Goal: Task Accomplishment & Management: Use online tool/utility

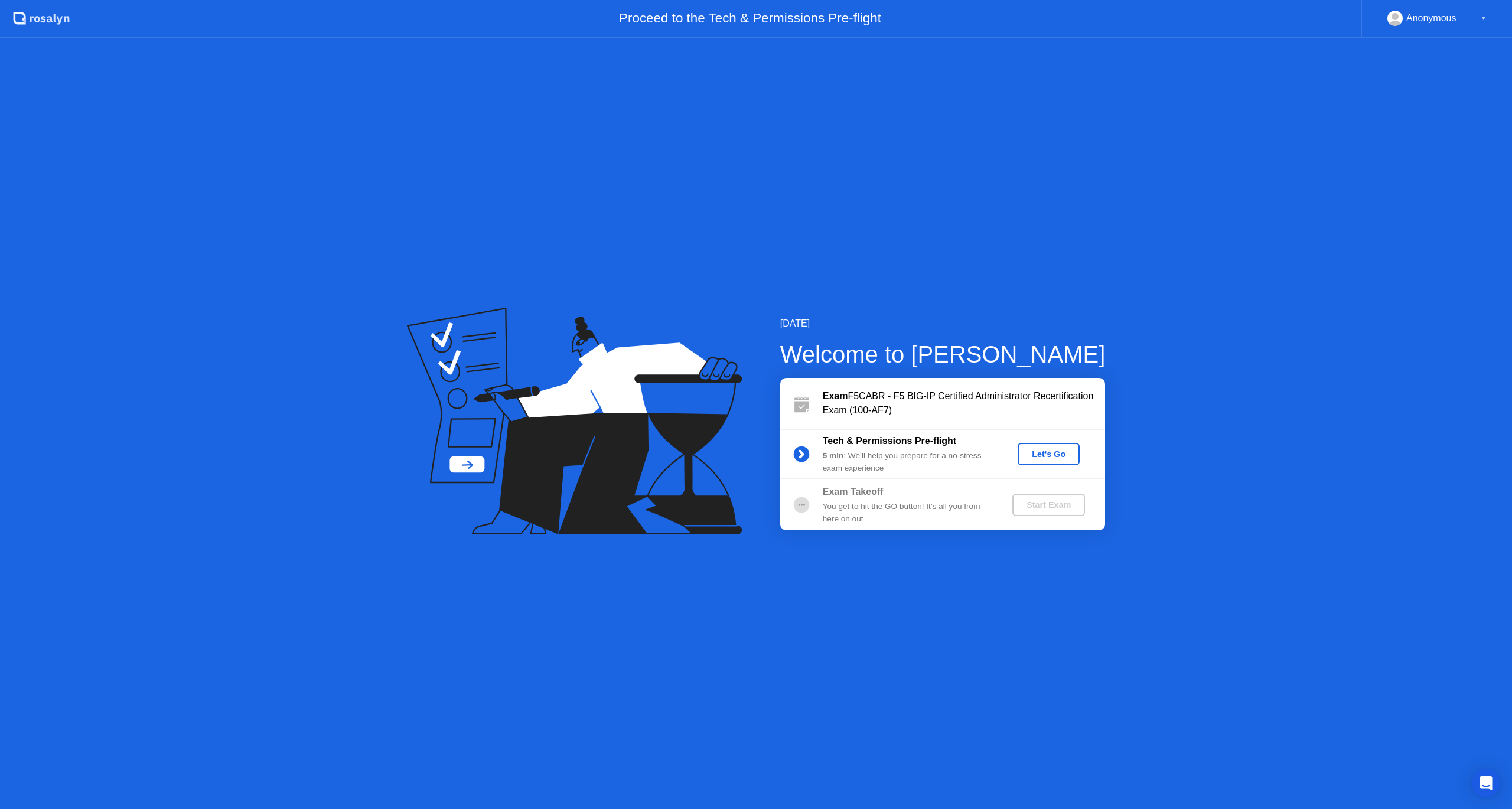
click at [1049, 455] on div "Let's Go" at bounding box center [1049, 454] width 53 height 9
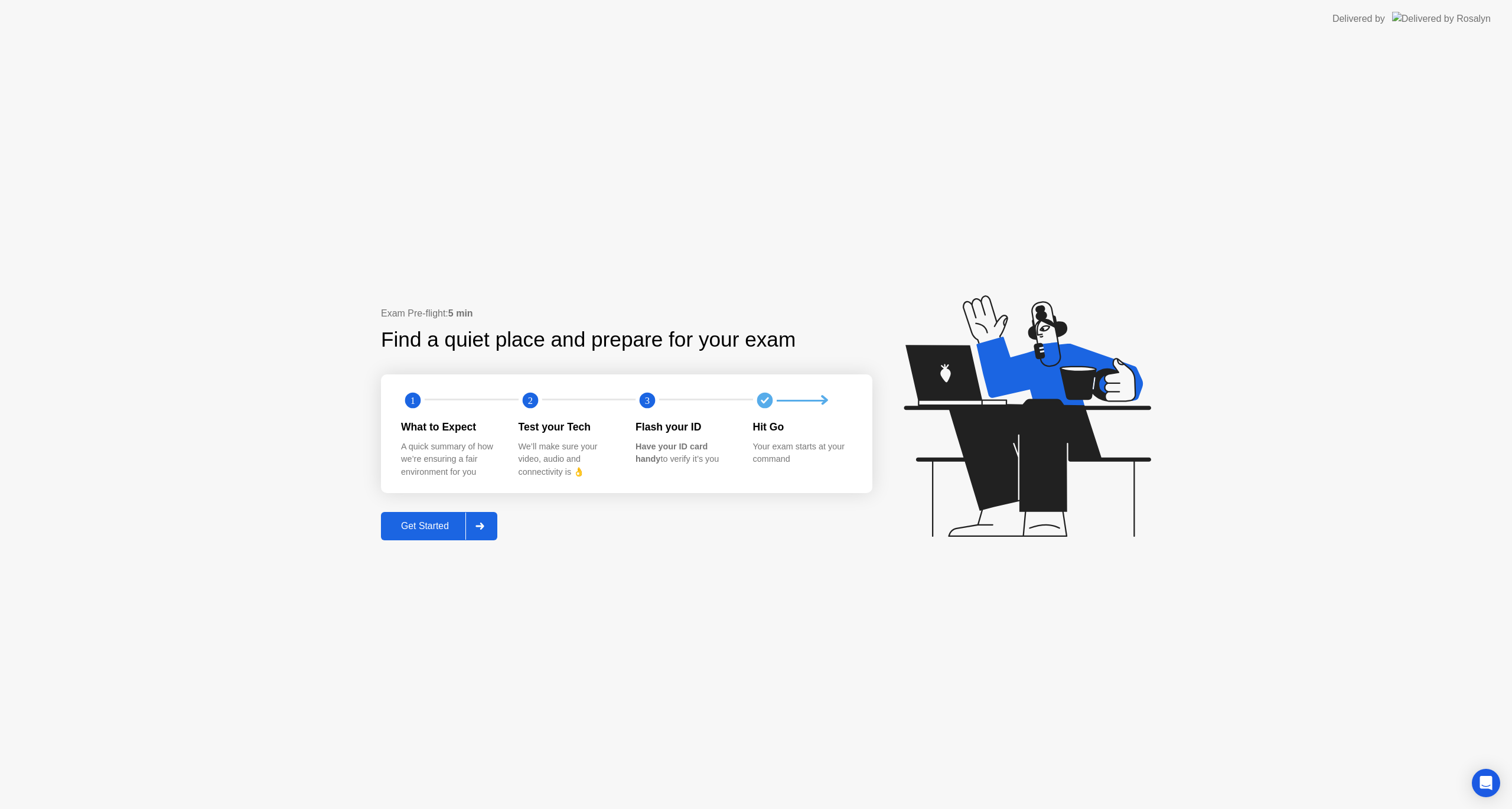
click at [425, 521] on div "Get Started" at bounding box center [425, 526] width 81 height 11
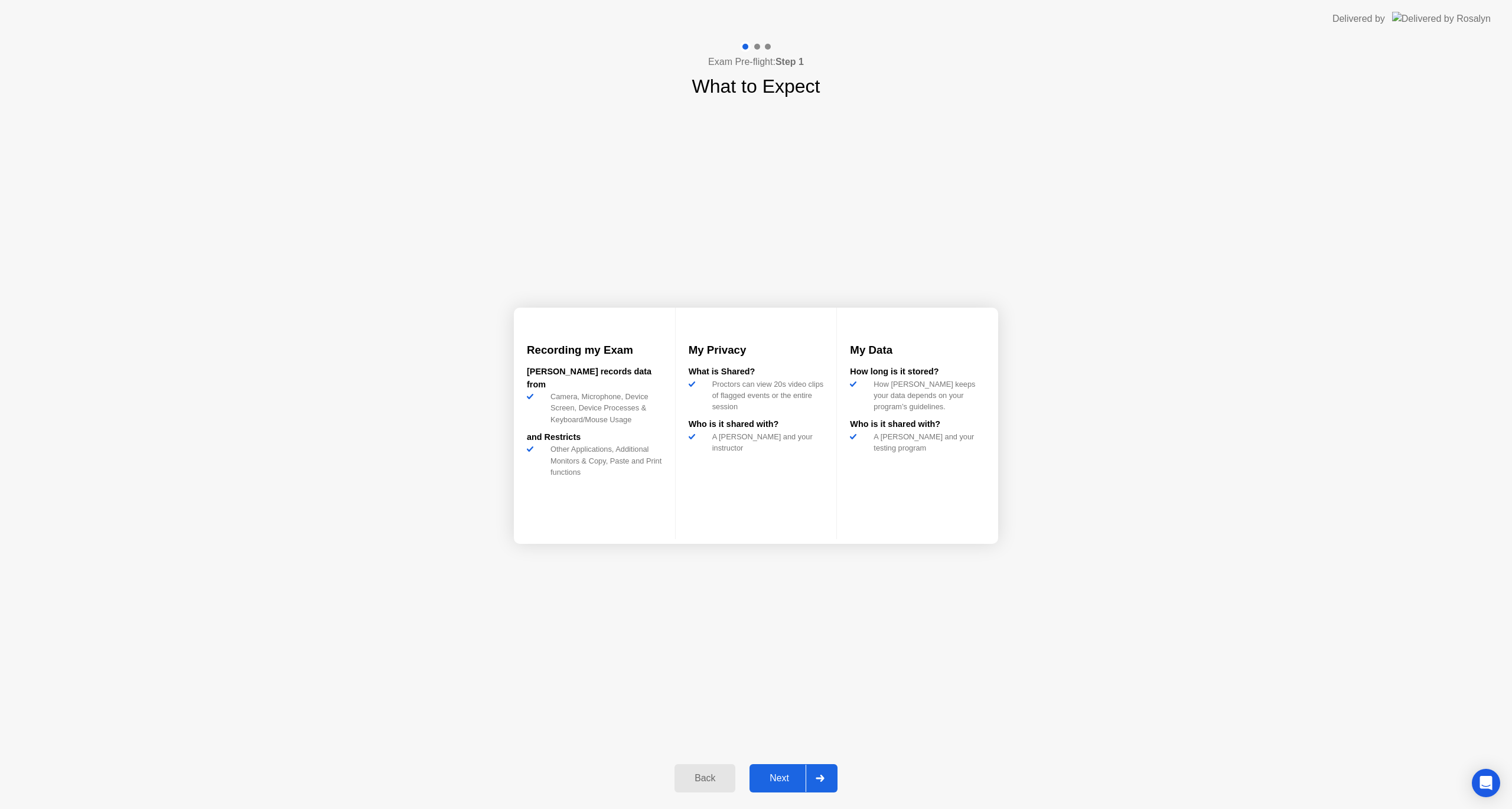
click at [777, 778] on div "Next" at bounding box center [780, 778] width 53 height 11
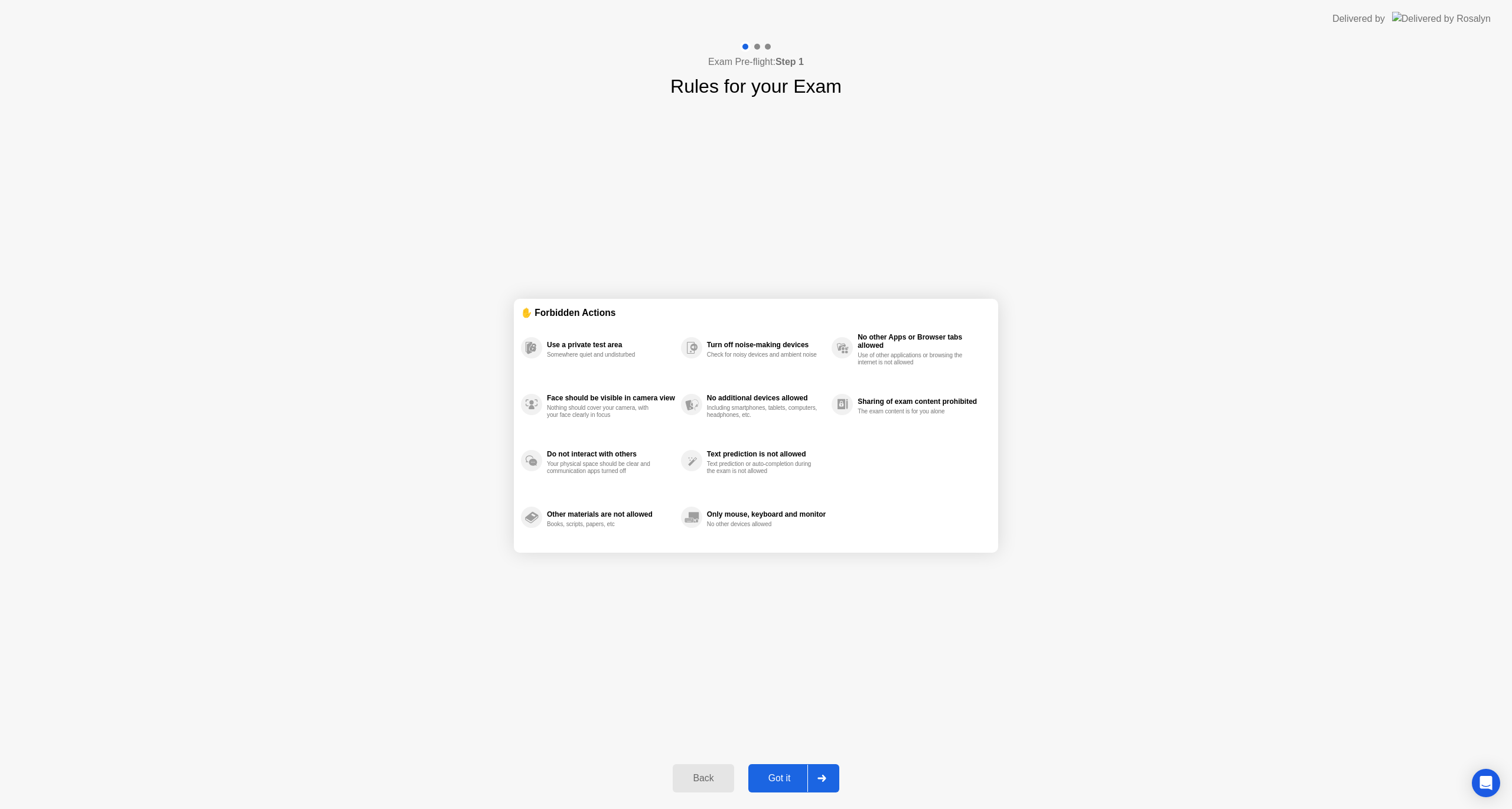
click at [777, 778] on div "Got it" at bounding box center [780, 778] width 56 height 11
select select "**********"
select select "*******"
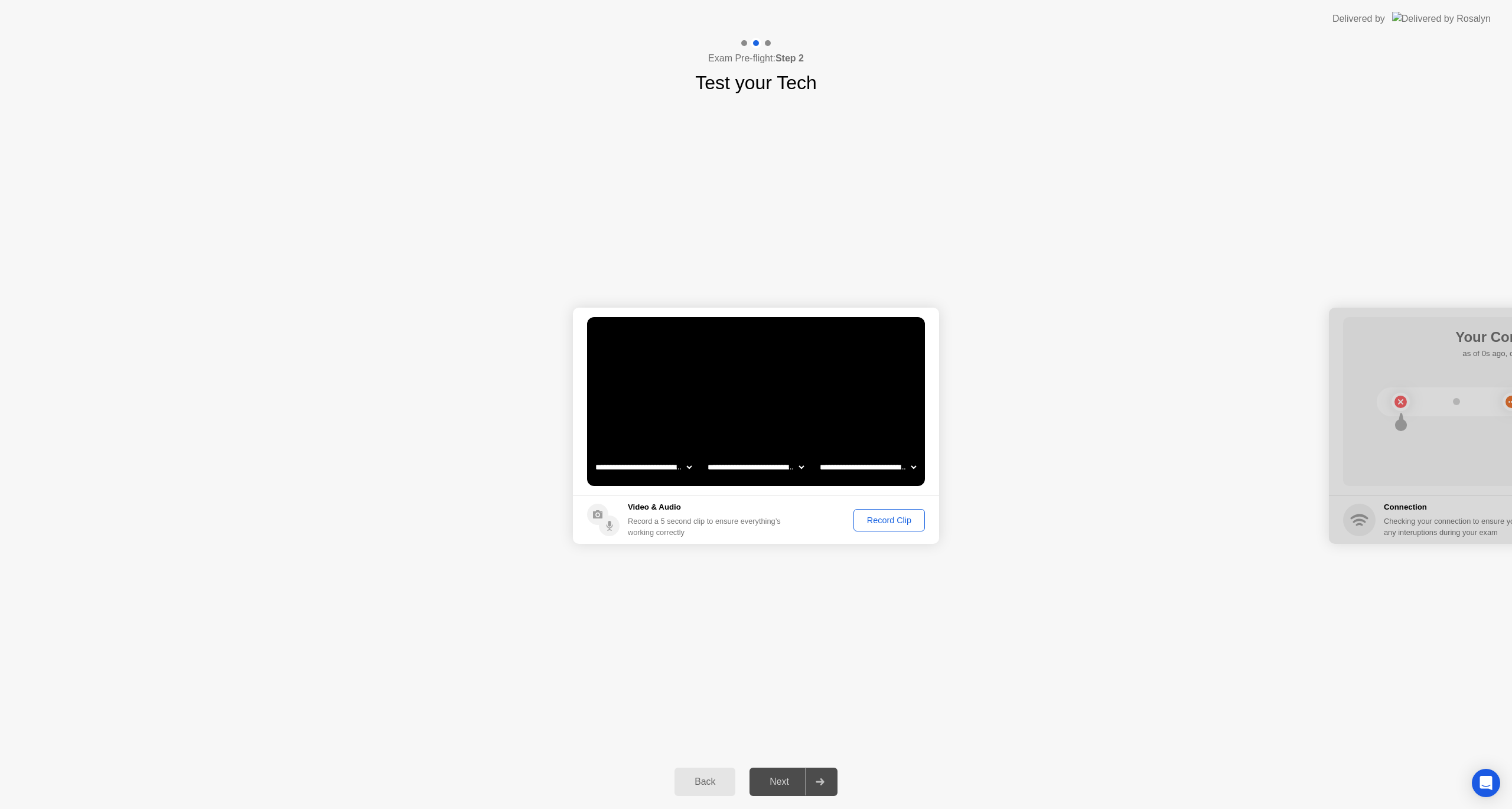
click at [887, 516] on div "Record Clip" at bounding box center [889, 520] width 63 height 9
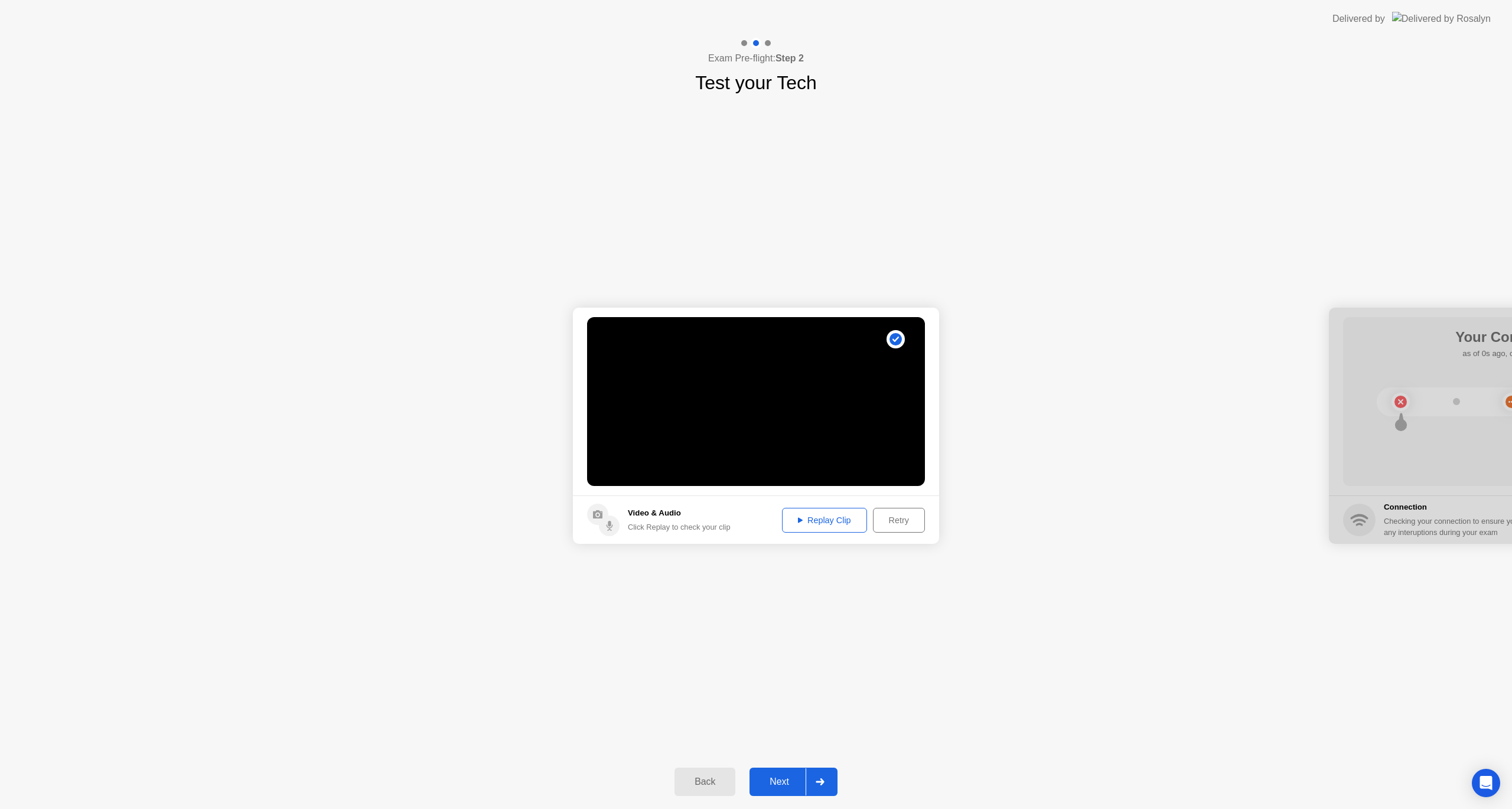
click at [772, 785] on div "Next" at bounding box center [780, 782] width 53 height 11
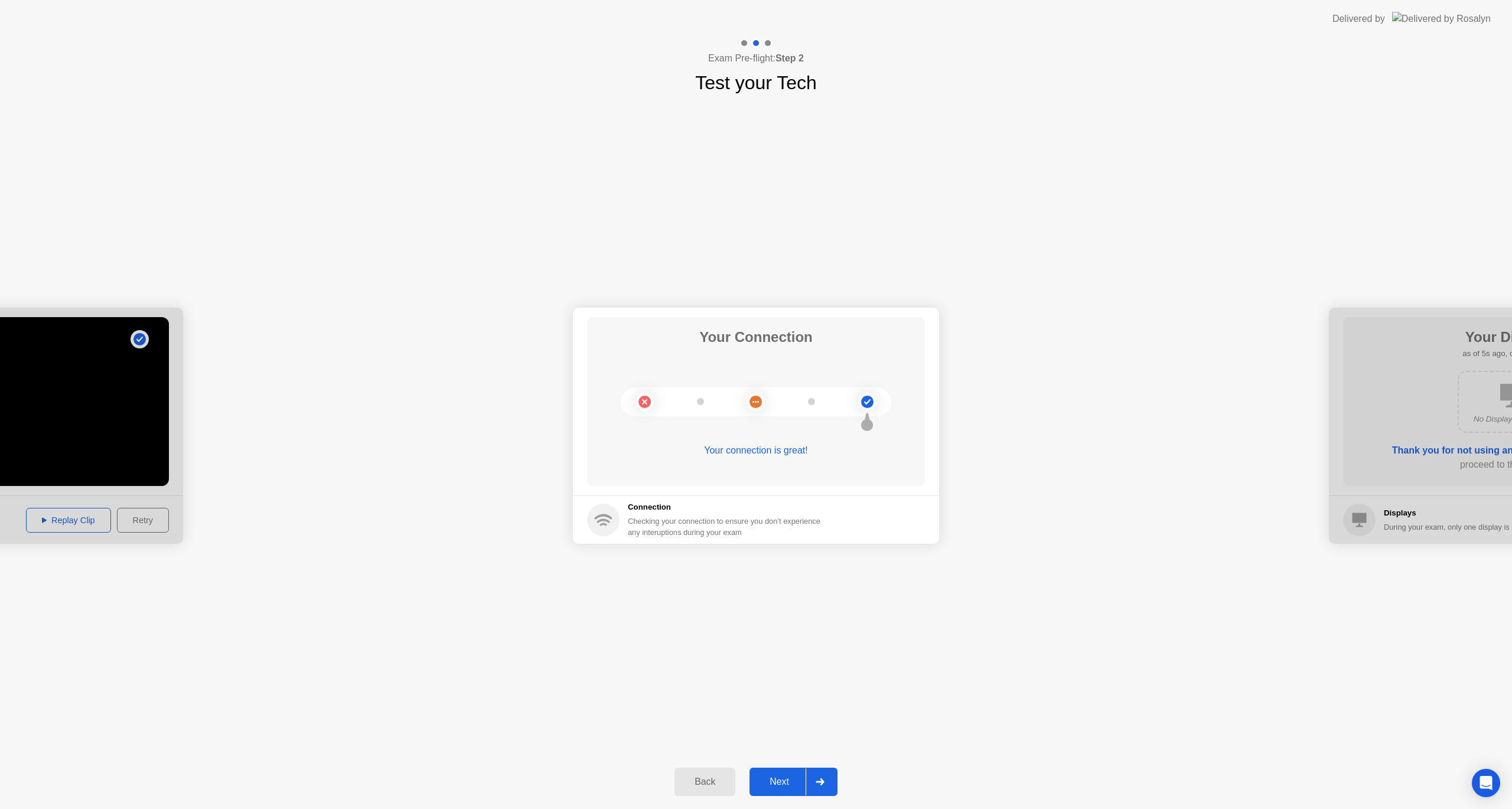
click at [772, 785] on div "Next" at bounding box center [780, 782] width 53 height 11
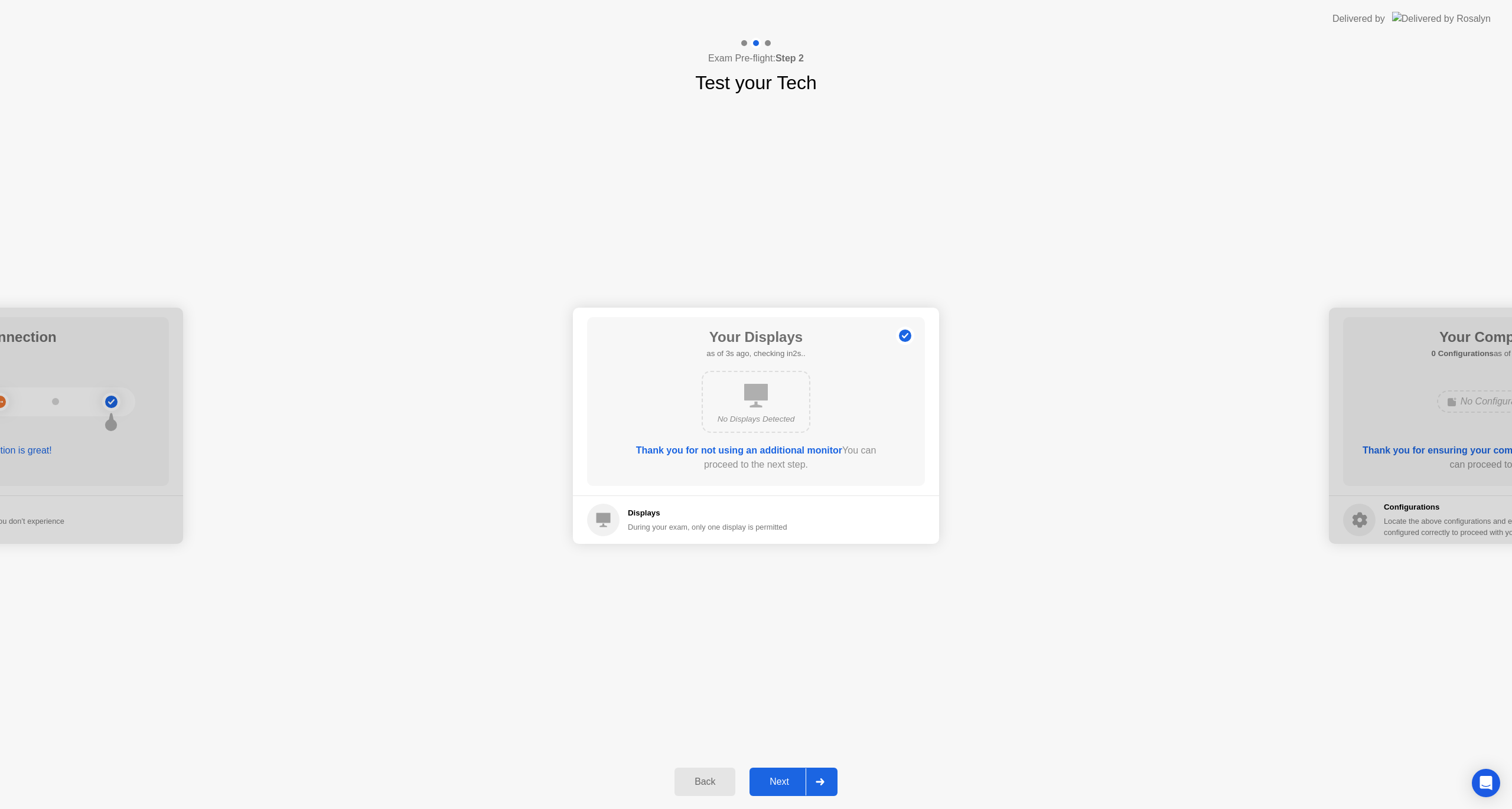
click at [772, 785] on div "Next" at bounding box center [780, 782] width 53 height 11
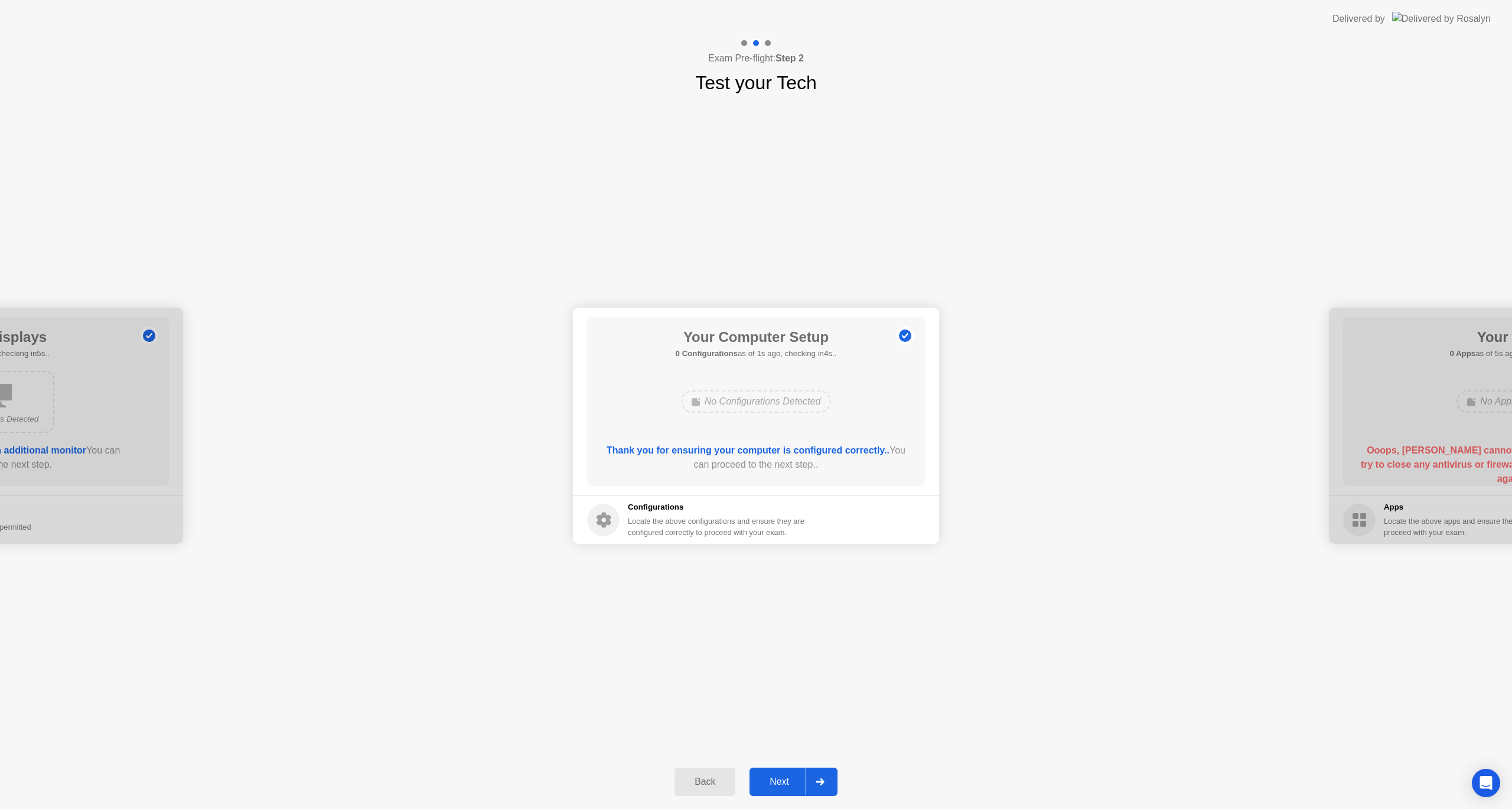
click at [772, 785] on div "Next" at bounding box center [780, 782] width 53 height 11
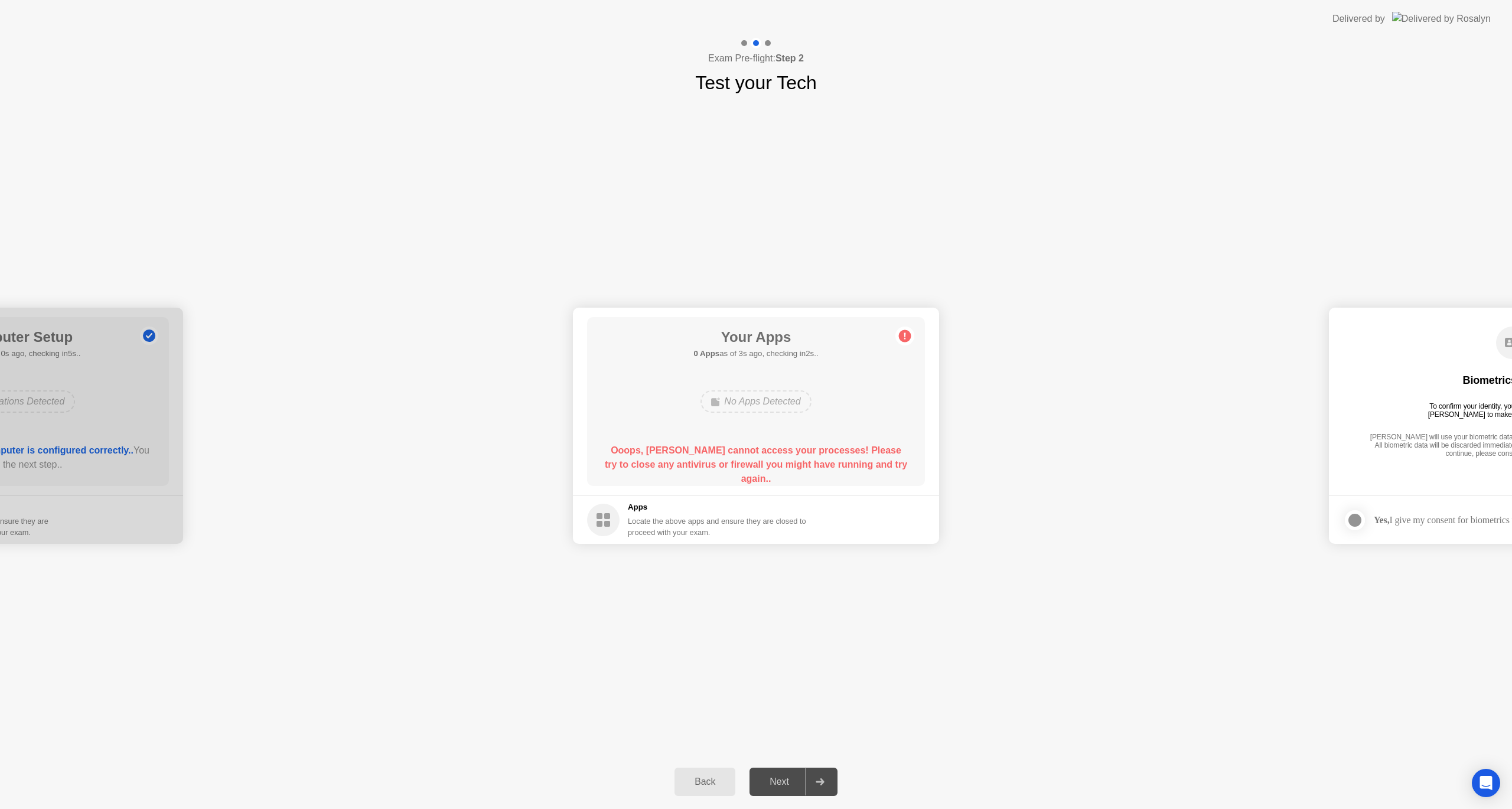
click at [905, 333] on icon at bounding box center [905, 336] width 1 height 6
click at [905, 334] on icon at bounding box center [905, 336] width 1 height 6
click at [827, 783] on div at bounding box center [819, 782] width 29 height 27
drag, startPoint x: 606, startPoint y: 445, endPoint x: 686, endPoint y: 469, distance: 83.5
click at [686, 469] on div "Ooops, [PERSON_NAME] cannot access your processes! Please try to close any anti…" at bounding box center [756, 465] width 304 height 43
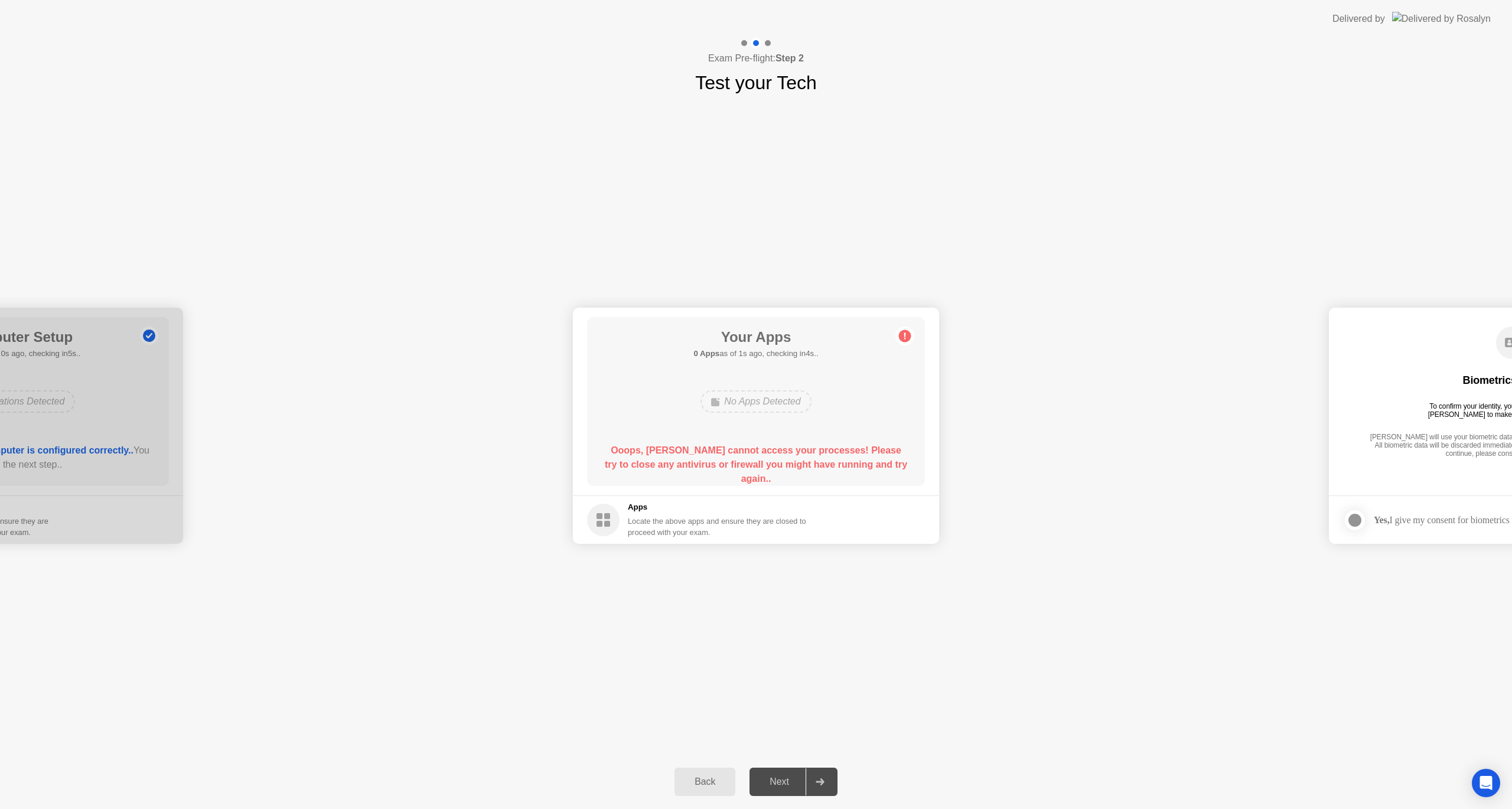
click at [705, 780] on div "Back" at bounding box center [704, 782] width 53 height 11
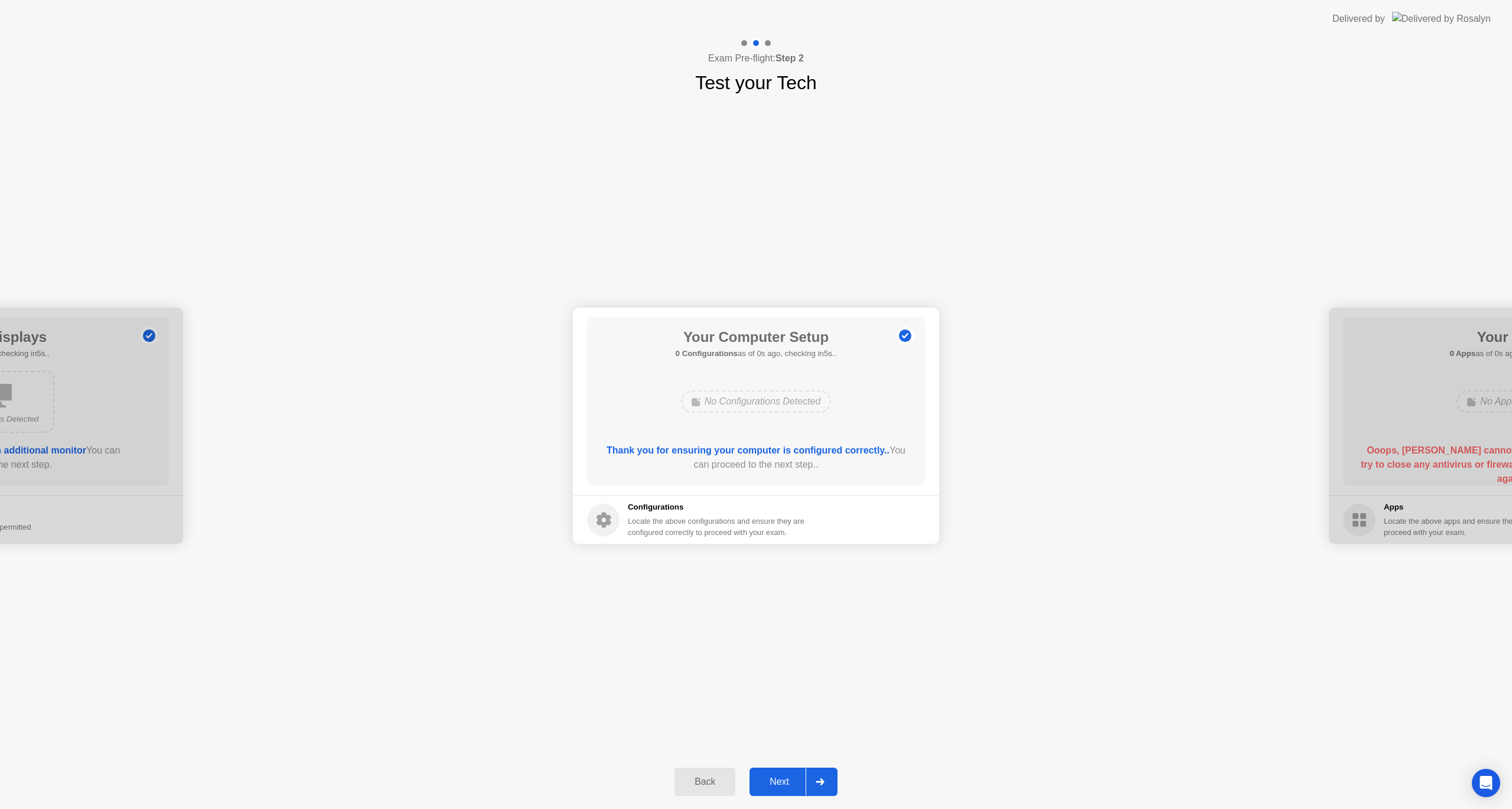
click at [705, 780] on div "Back" at bounding box center [704, 782] width 53 height 11
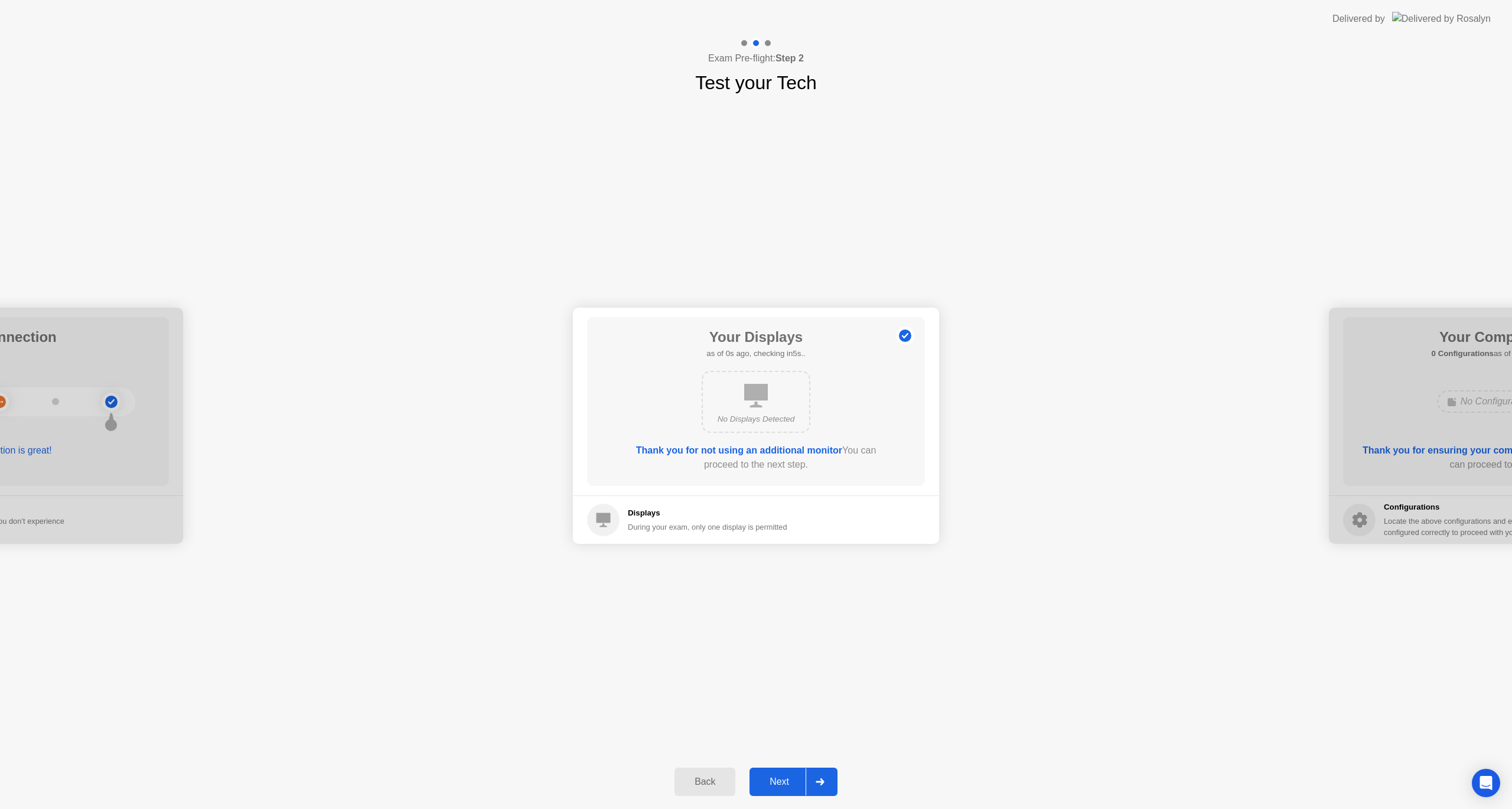
click at [706, 778] on div "Back" at bounding box center [704, 782] width 53 height 11
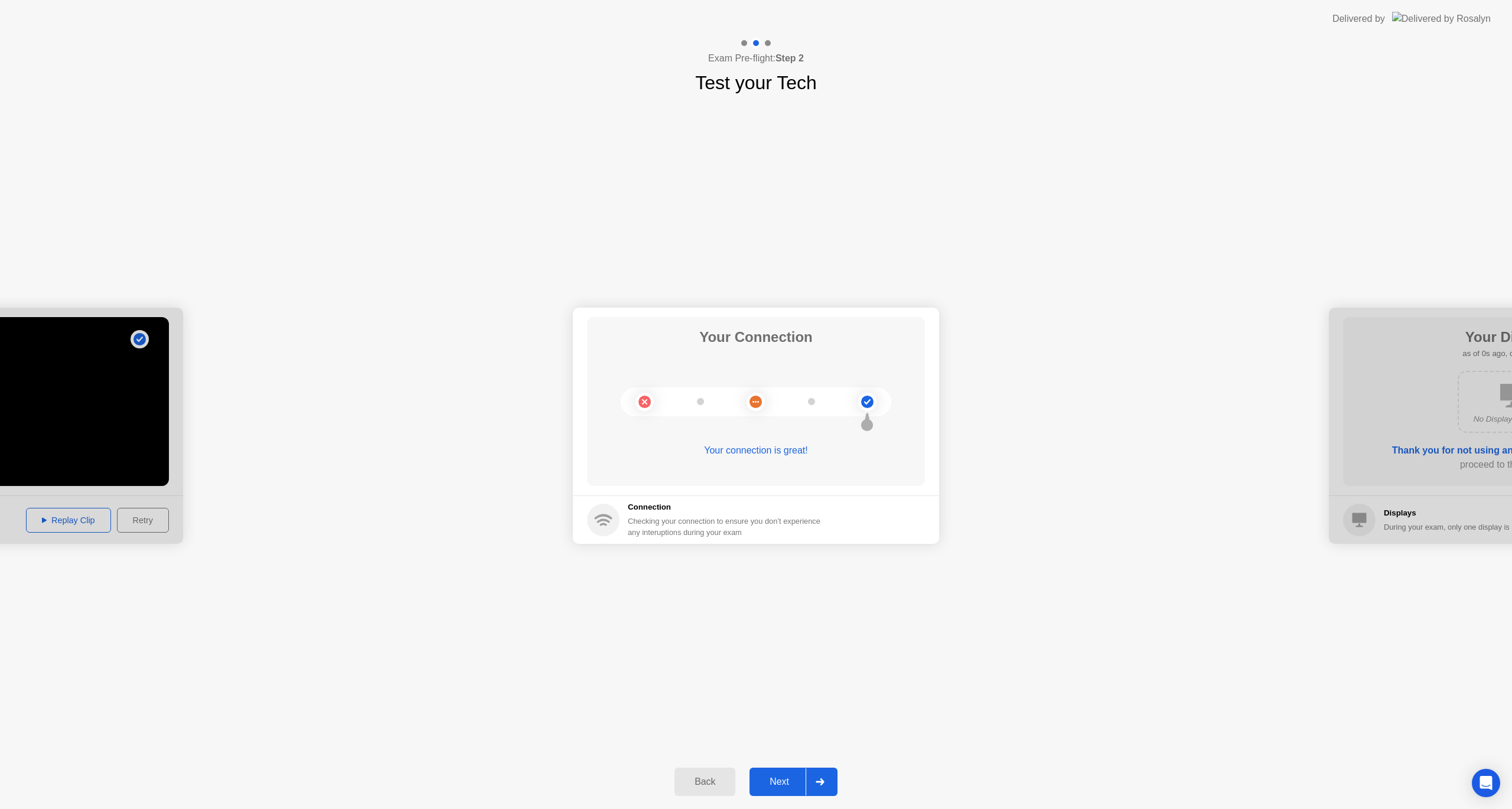
click at [706, 777] on div "Back" at bounding box center [704, 782] width 53 height 11
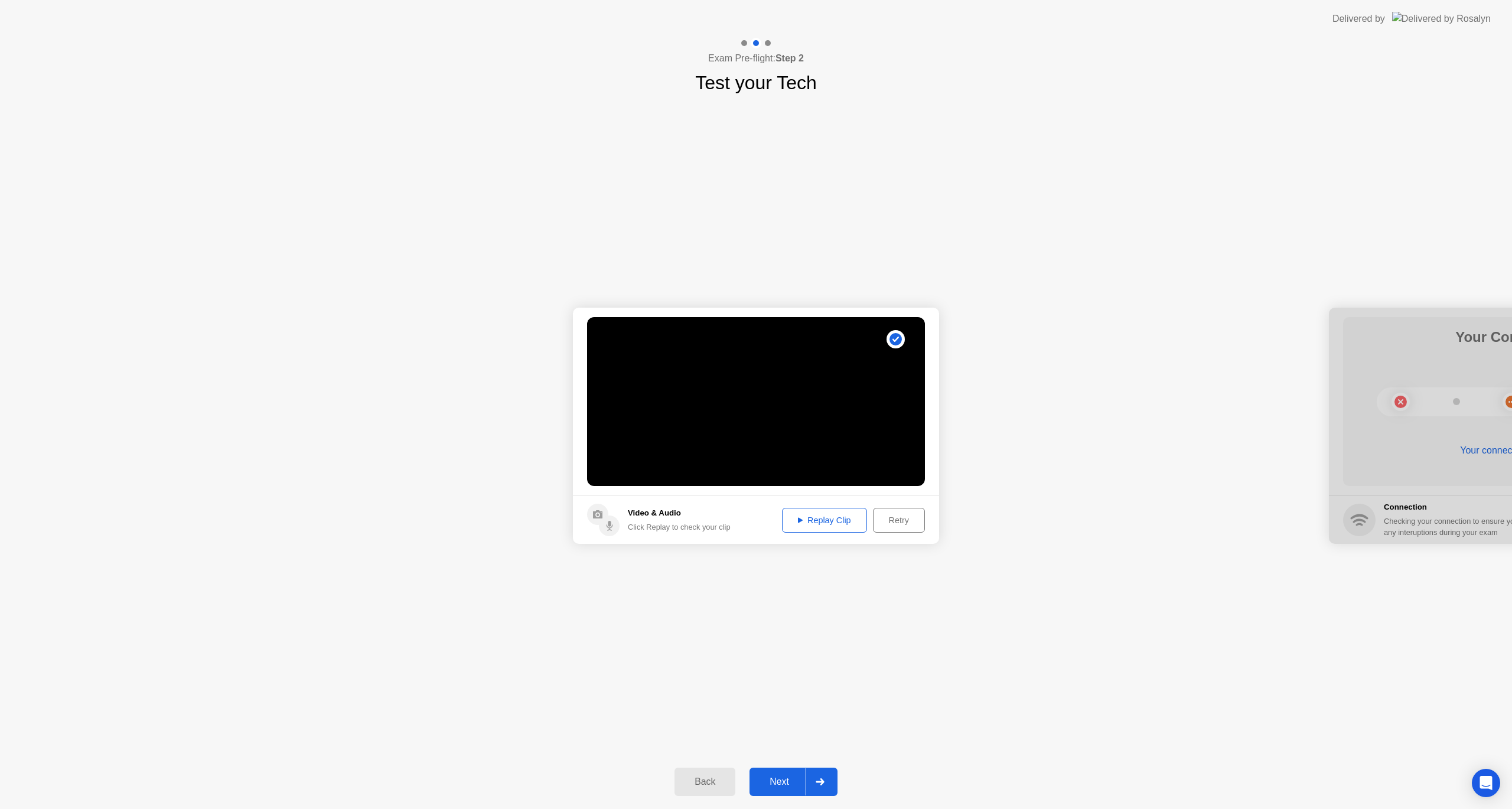
click at [706, 777] on div "Back" at bounding box center [704, 782] width 53 height 11
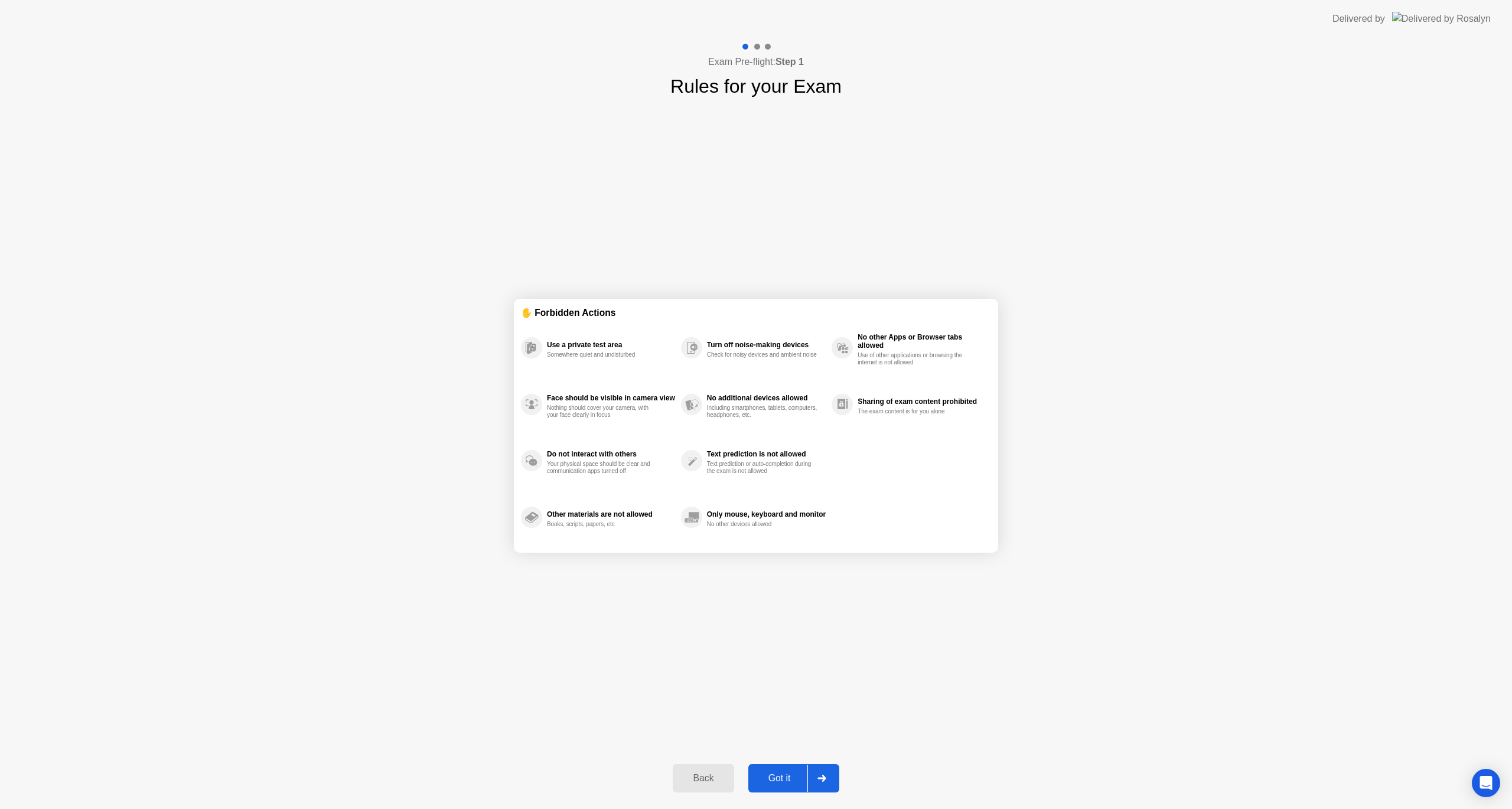
click at [772, 772] on button "Got it" at bounding box center [794, 778] width 91 height 29
select select "**********"
select select "*******"
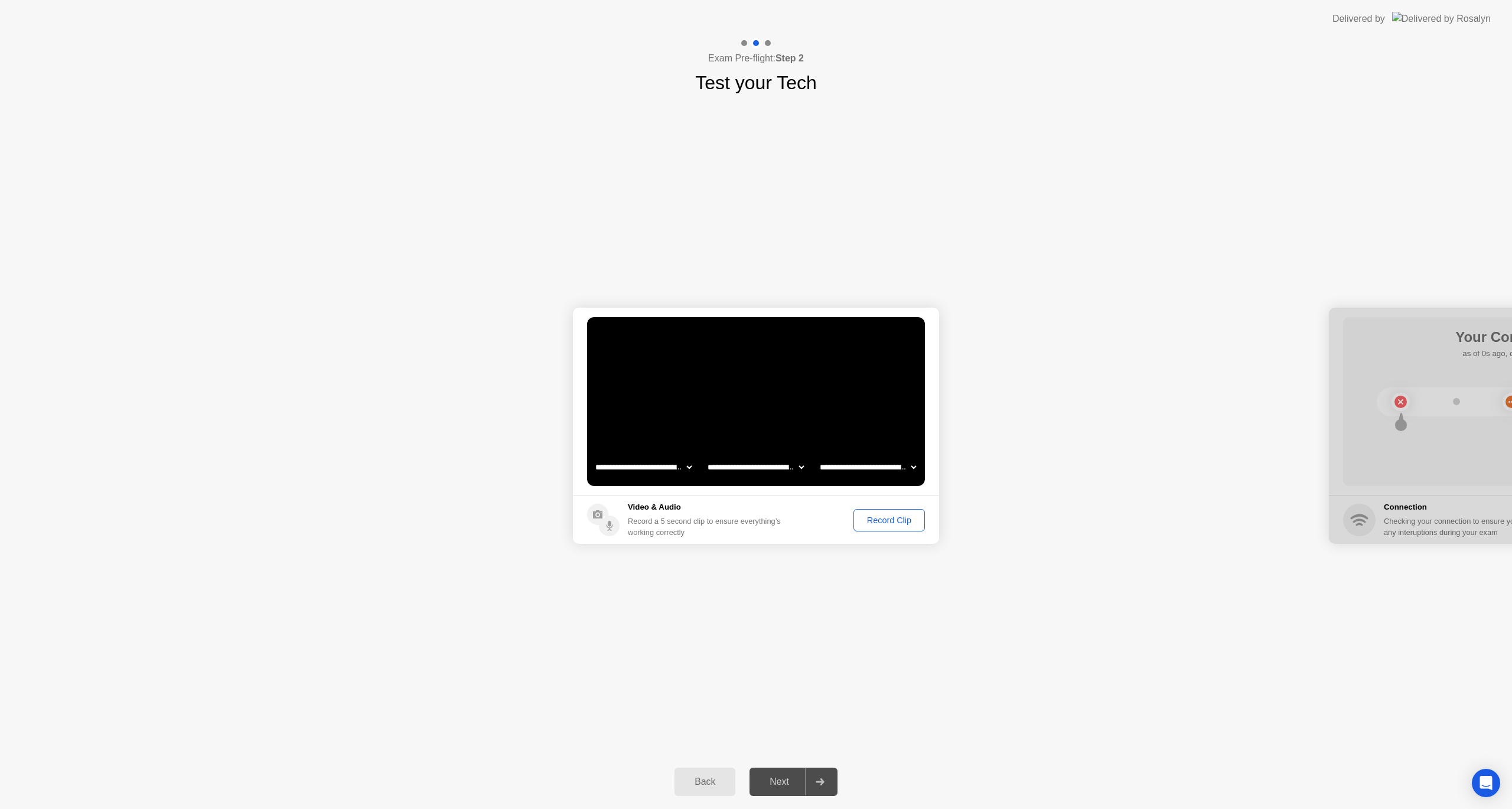
click at [880, 525] on div "Record Clip" at bounding box center [889, 520] width 63 height 9
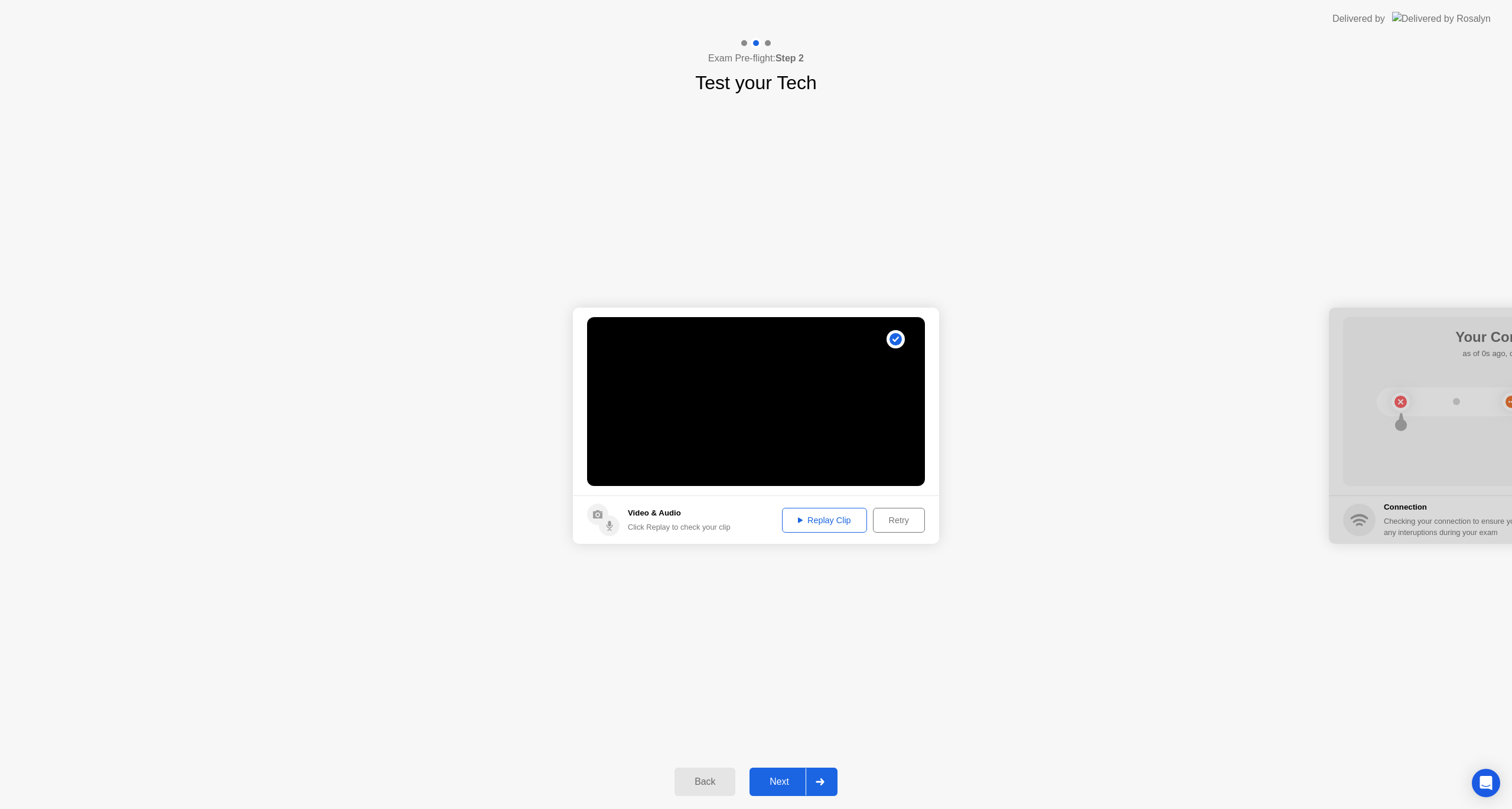
click at [789, 784] on div "Next" at bounding box center [780, 782] width 53 height 11
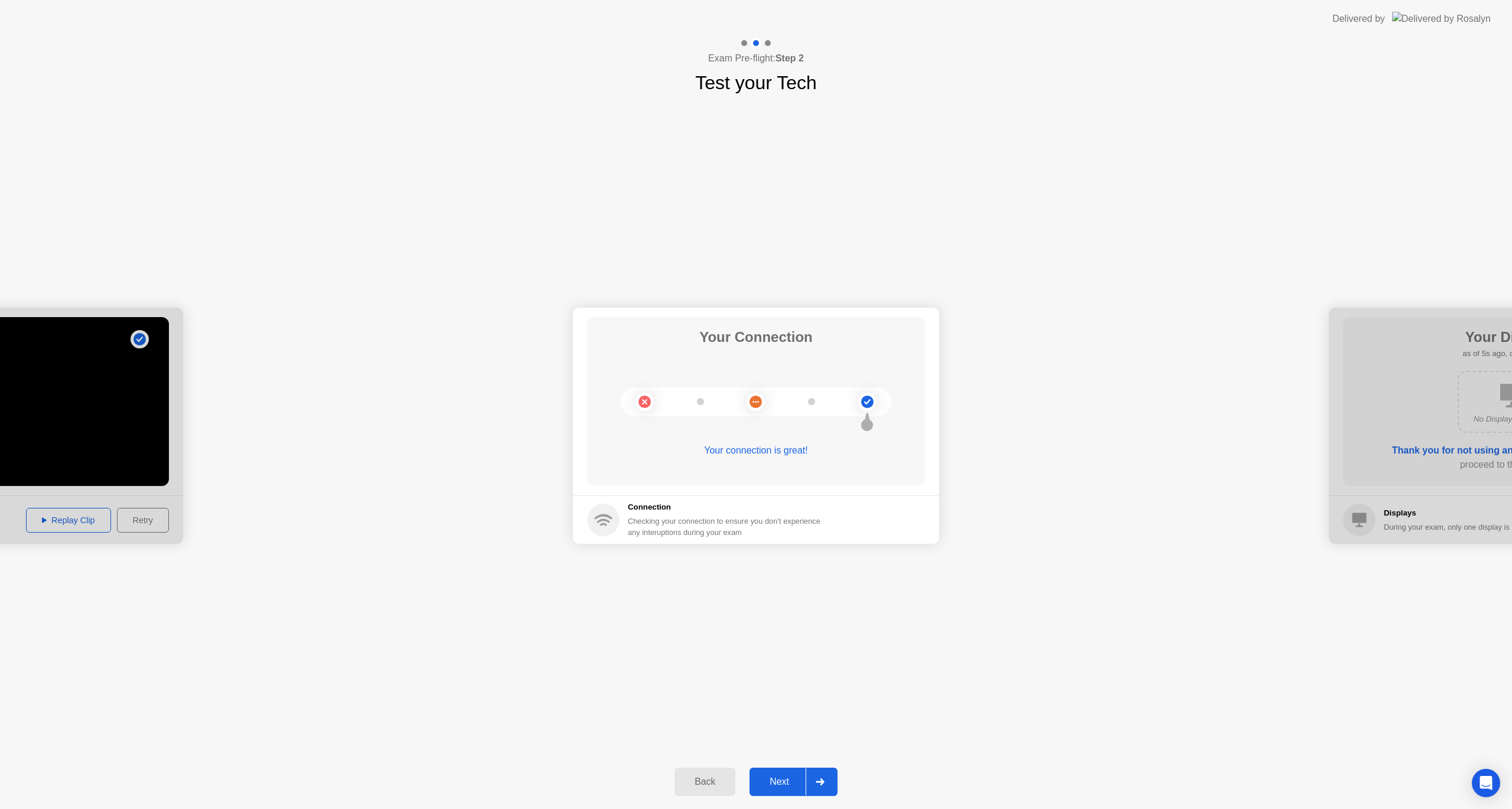
click at [789, 784] on div "Next" at bounding box center [780, 782] width 53 height 11
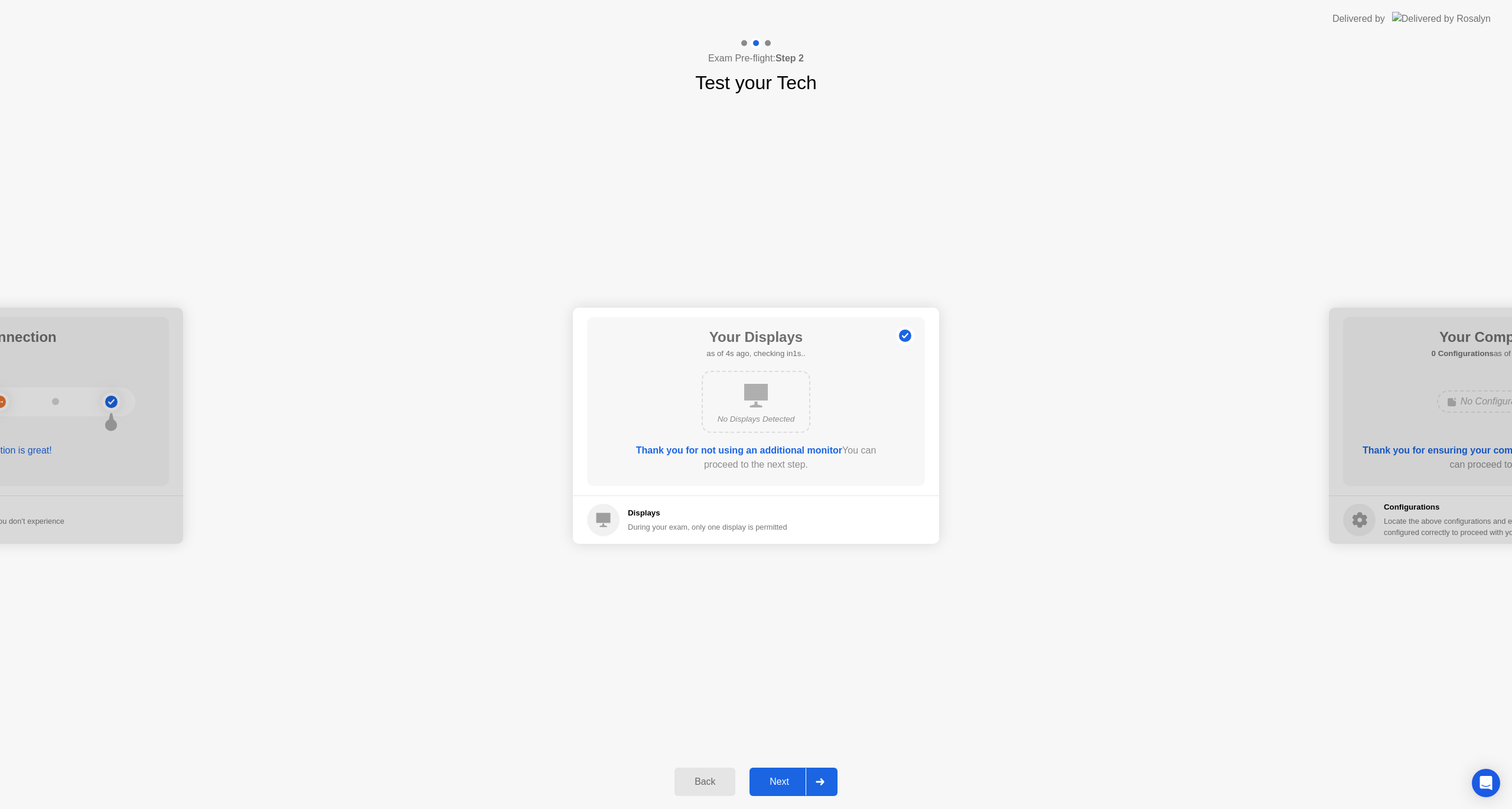
click at [789, 784] on div "Next" at bounding box center [780, 782] width 53 height 11
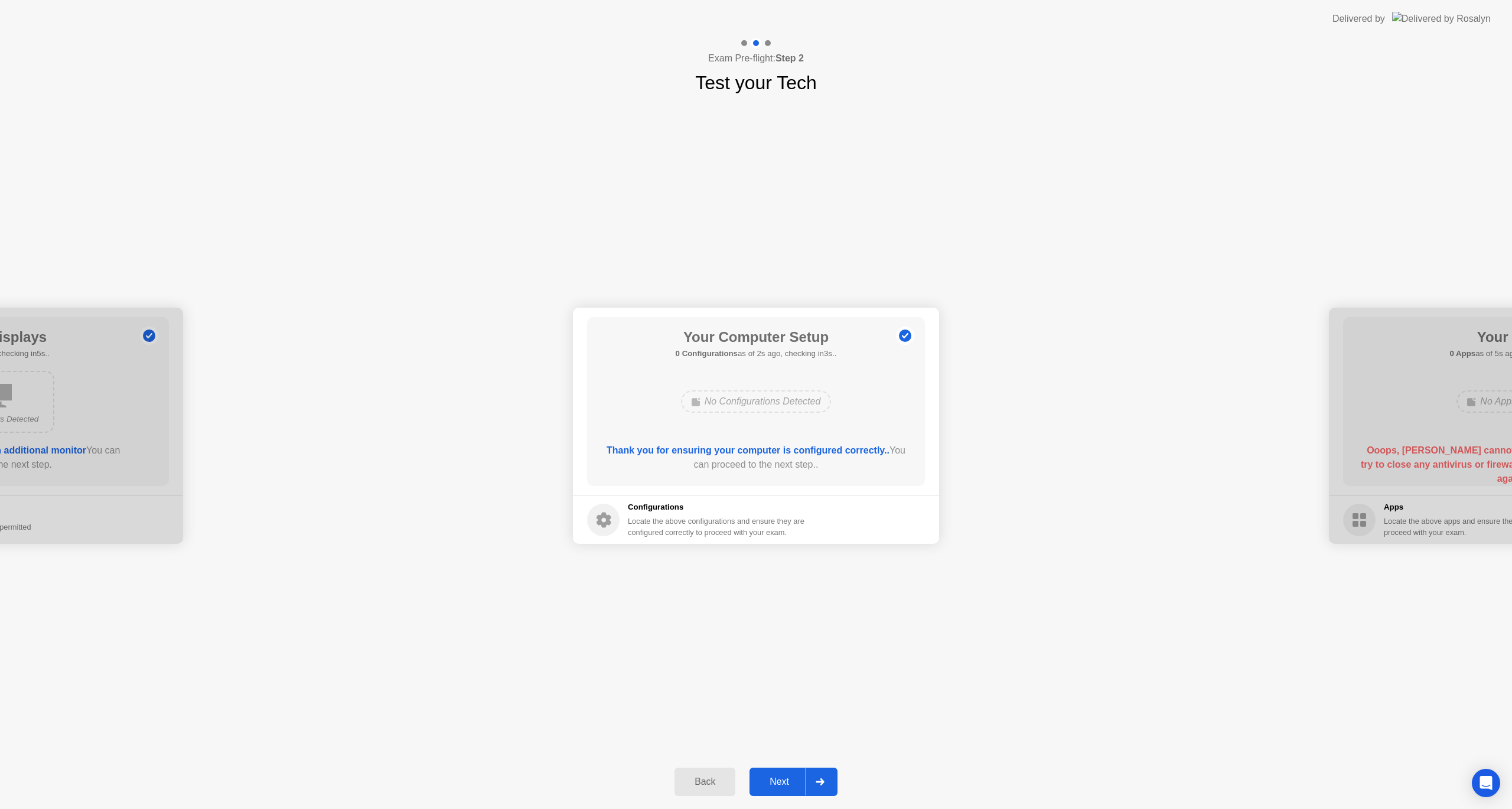
click at [789, 784] on div "Next" at bounding box center [780, 782] width 53 height 11
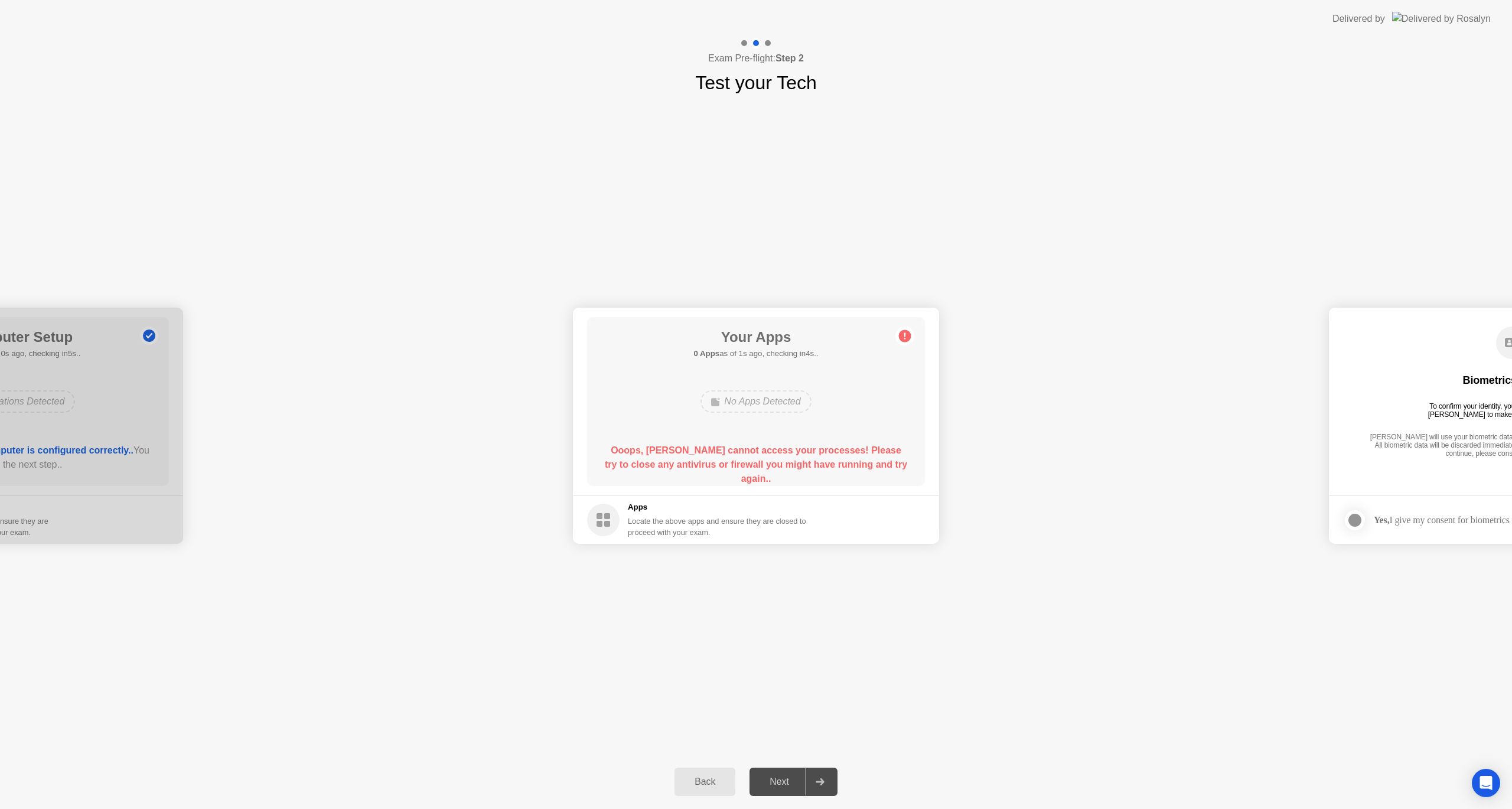
click at [789, 784] on div "Next" at bounding box center [780, 782] width 53 height 11
click at [902, 336] on circle at bounding box center [904, 336] width 12 height 12
click at [807, 455] on b "Ooops, [PERSON_NAME] cannot access your processes! Please try to close any anti…" at bounding box center [756, 465] width 302 height 38
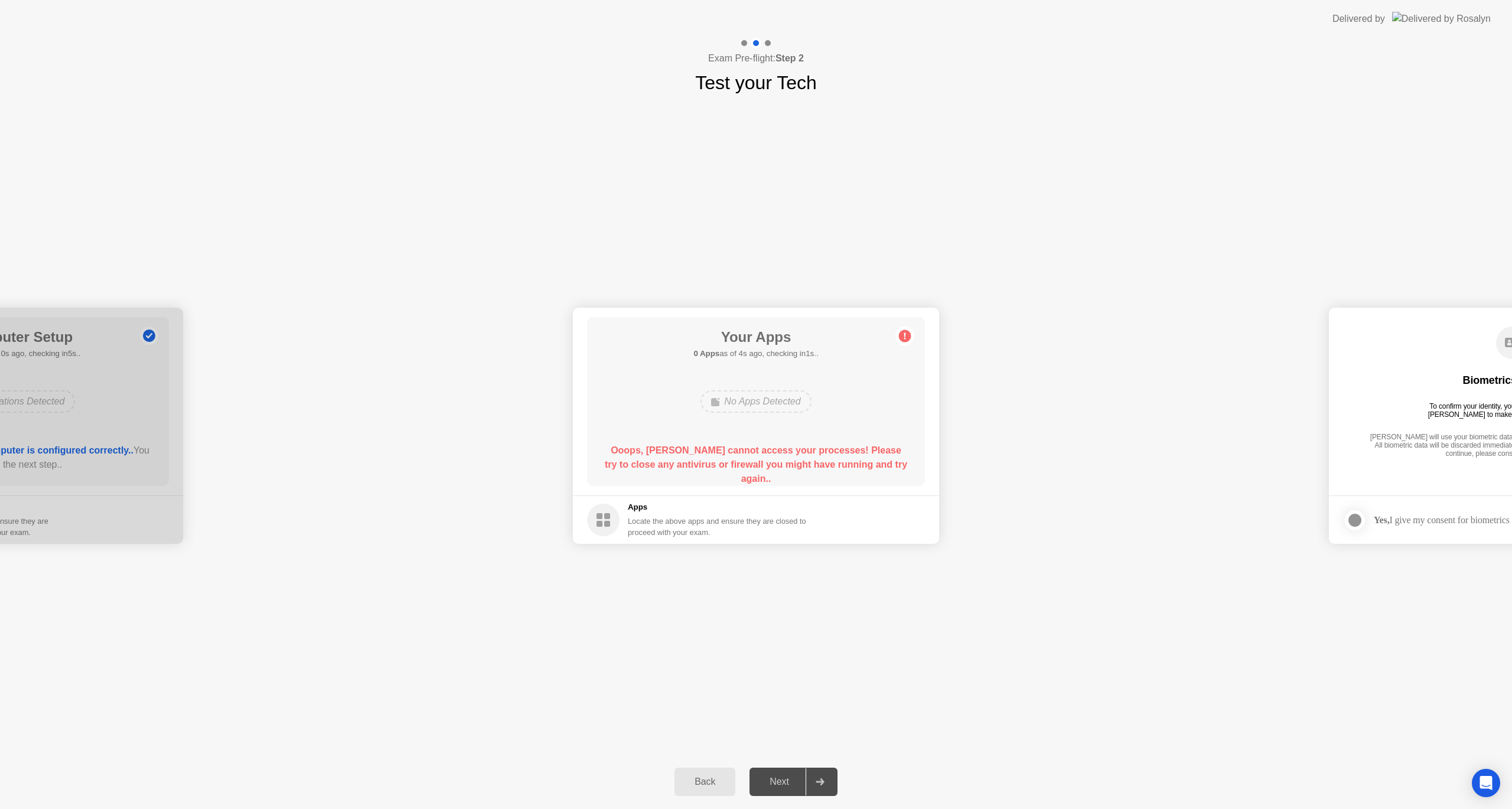
click at [1374, 418] on div "Biometrics Consent To confirm your identity, your testing program requires [PER…" at bounding box center [1512, 393] width 338 height 152
click at [1357, 520] on div at bounding box center [1355, 520] width 14 height 14
drag, startPoint x: 1430, startPoint y: 434, endPoint x: 1316, endPoint y: 455, distance: 115.9
click at [829, 778] on div at bounding box center [819, 782] width 29 height 27
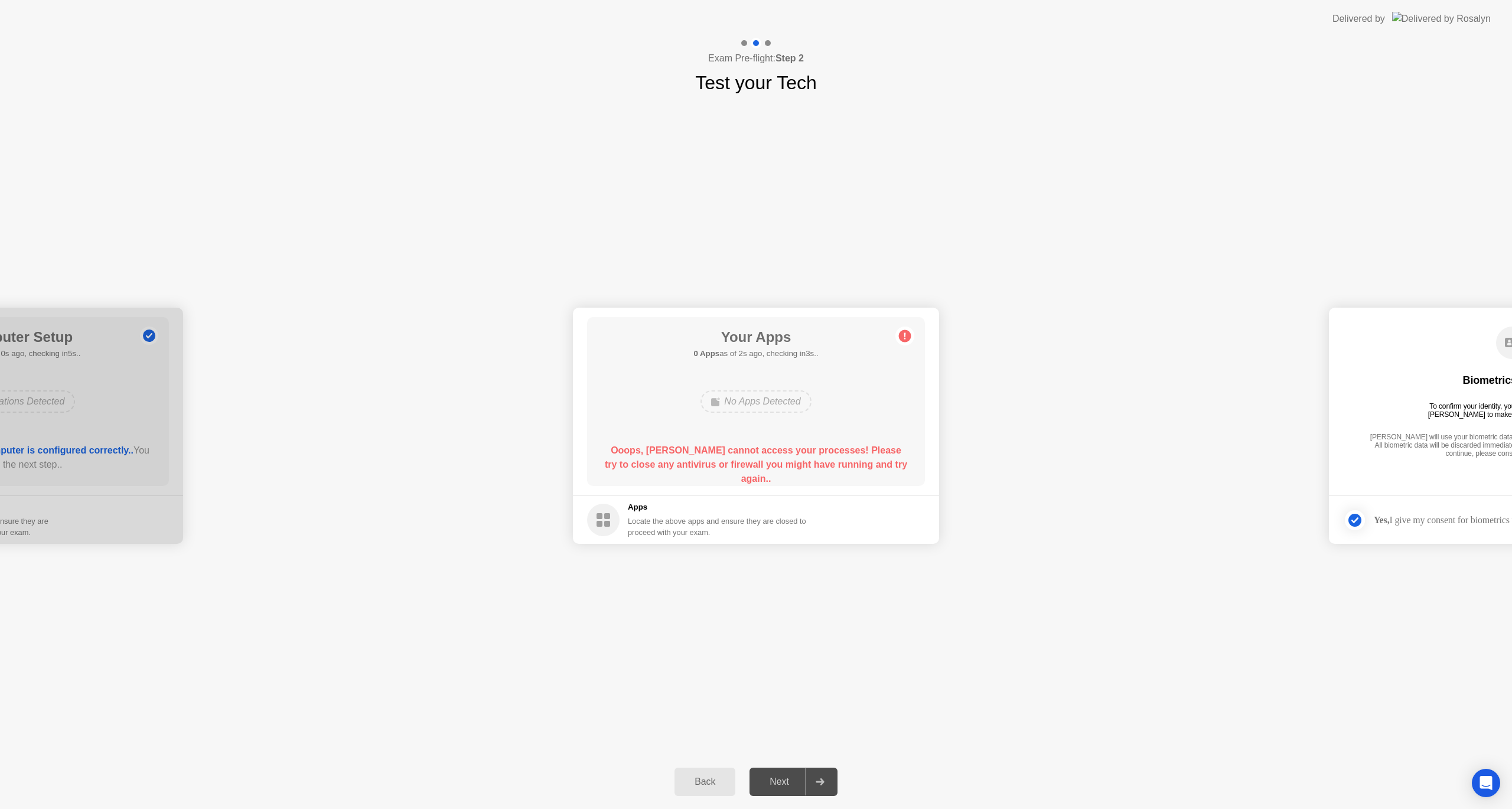
drag, startPoint x: 1448, startPoint y: 431, endPoint x: 1367, endPoint y: 440, distance: 81.5
click at [1359, 450] on div "Biometrics Consent To confirm your identity, your testing program requires [PER…" at bounding box center [1512, 393] width 338 height 152
click at [1382, 424] on div "Biometrics Consent To confirm your identity, your testing program requires [PER…" at bounding box center [1512, 393] width 338 height 152
click at [824, 785] on div at bounding box center [819, 782] width 29 height 27
click at [824, 785] on icon at bounding box center [820, 782] width 9 height 7
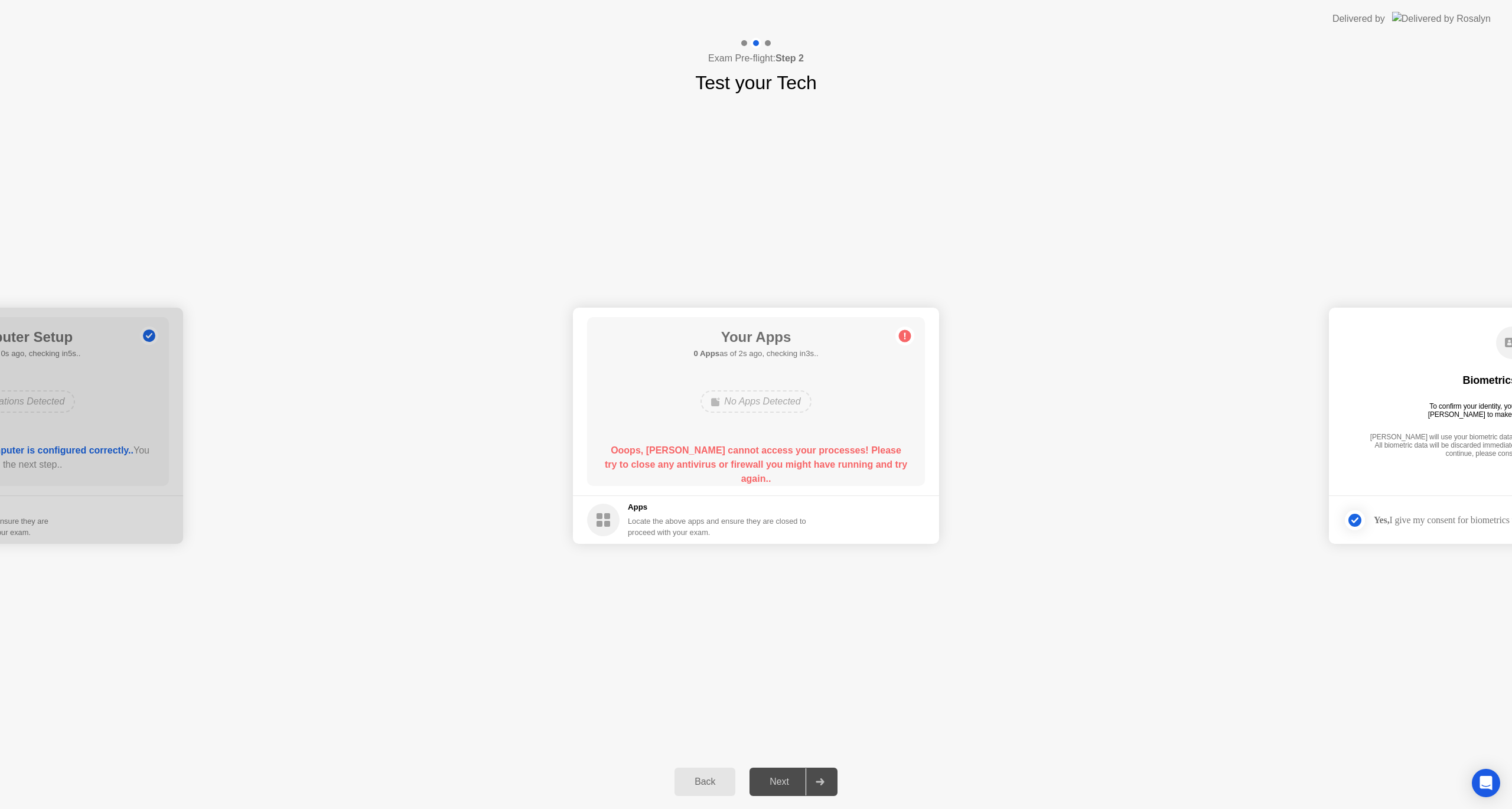
click at [783, 788] on div "Next" at bounding box center [780, 782] width 53 height 11
click at [764, 490] on main "Your Apps 0 Apps as of 0s ago, checking in5s.. No Apps Detected Ooops, [PERSON_…" at bounding box center [756, 402] width 366 height 188
click at [762, 403] on div "No Apps Detected" at bounding box center [755, 401] width 110 height 22
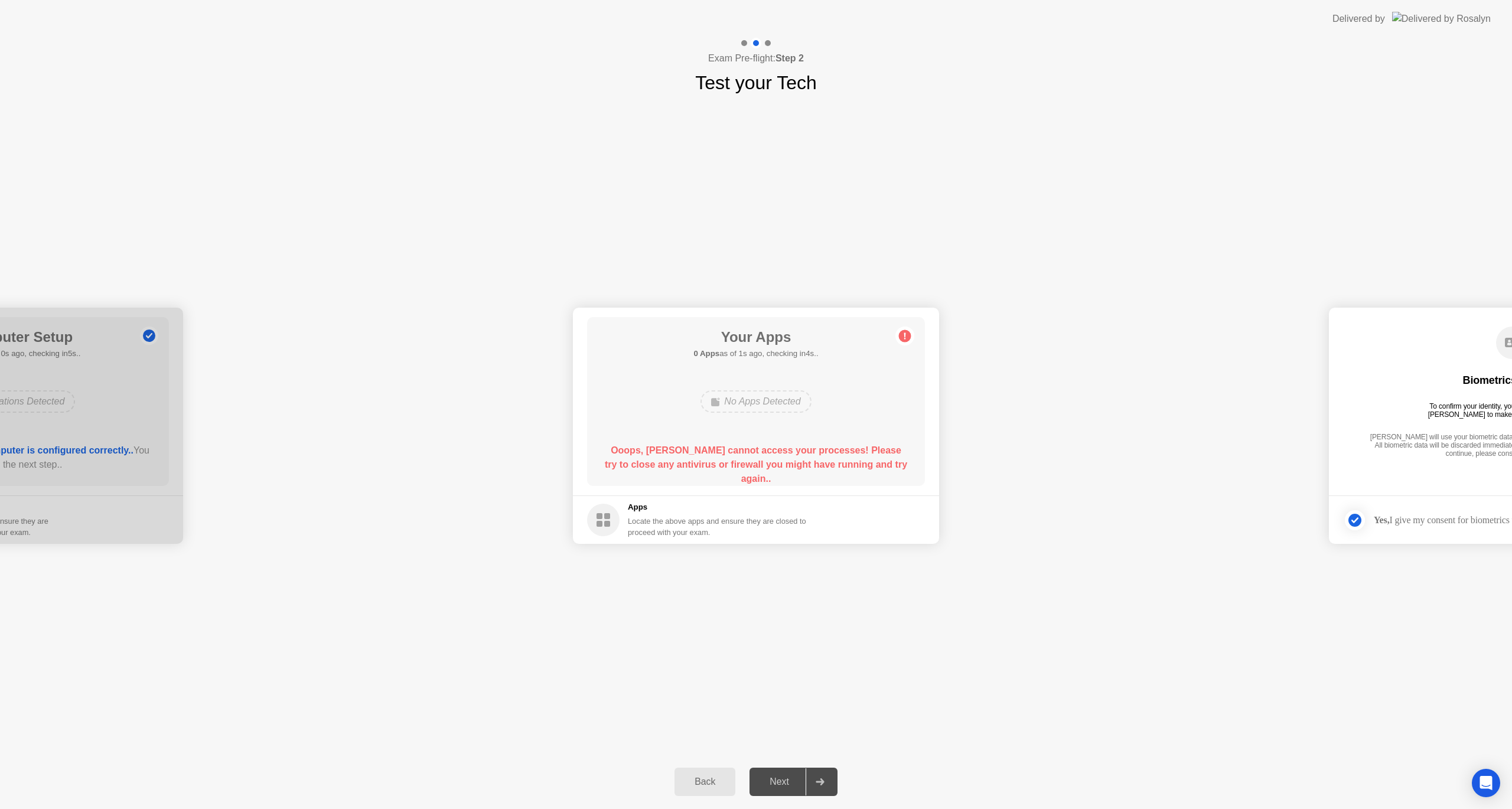
click at [764, 403] on div "No Apps Detected" at bounding box center [755, 401] width 110 height 22
click at [769, 334] on h1 "Your Apps" at bounding box center [755, 337] width 125 height 21
click at [902, 334] on circle at bounding box center [904, 336] width 12 height 12
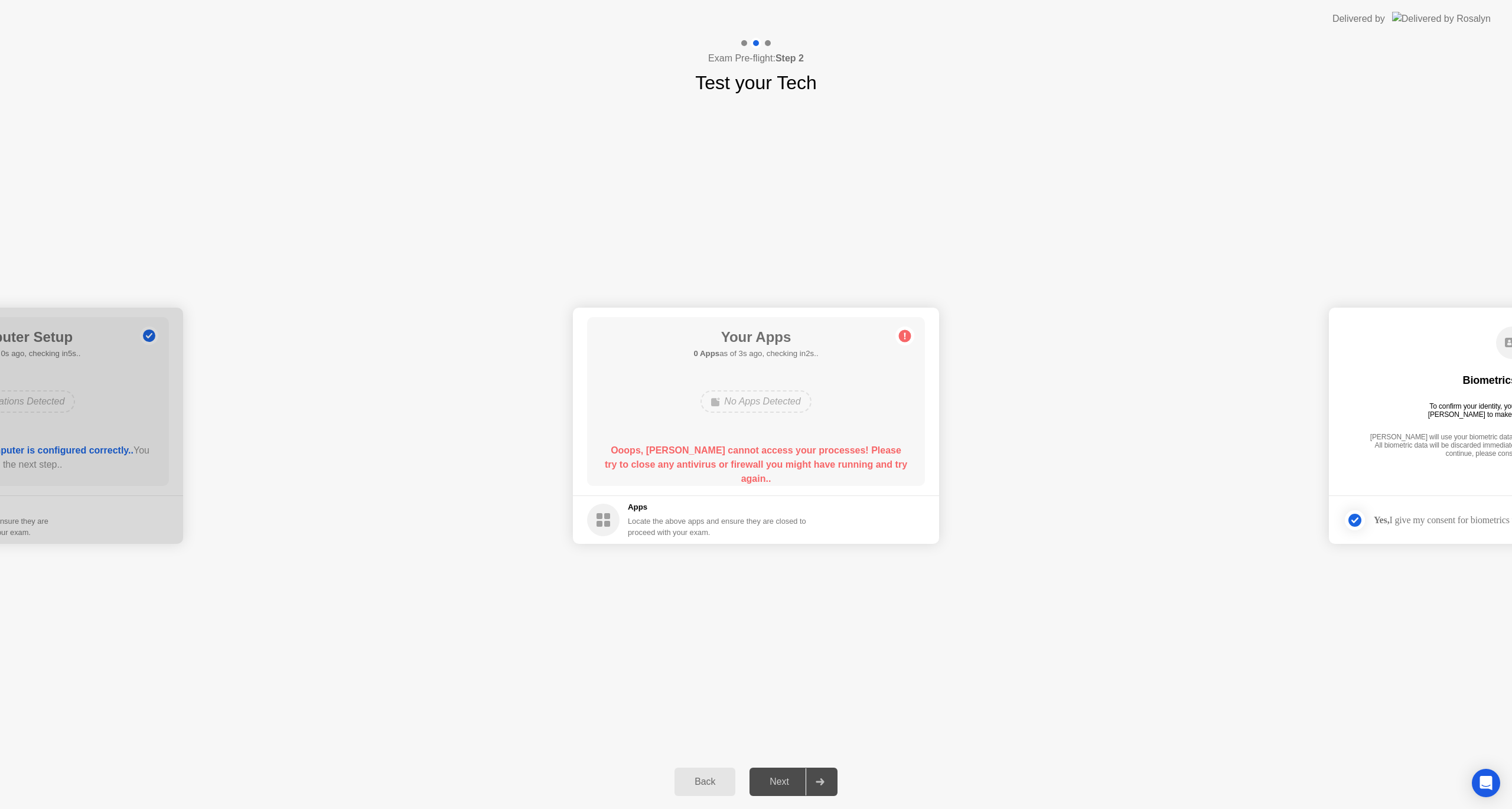
drag, startPoint x: 726, startPoint y: 445, endPoint x: 732, endPoint y: 453, distance: 10.0
click at [732, 453] on div "Your Apps 0 Apps as of 3s ago, checking in2s.. No Apps Detected Ooops, [PERSON_…" at bounding box center [756, 401] width 338 height 169
click at [732, 453] on b "Ooops, [PERSON_NAME] cannot access your processes! Please try to close any anti…" at bounding box center [756, 465] width 302 height 38
click at [595, 522] on circle at bounding box center [604, 520] width 33 height 33
drag, startPoint x: 596, startPoint y: 520, endPoint x: 607, endPoint y: 516, distance: 11.7
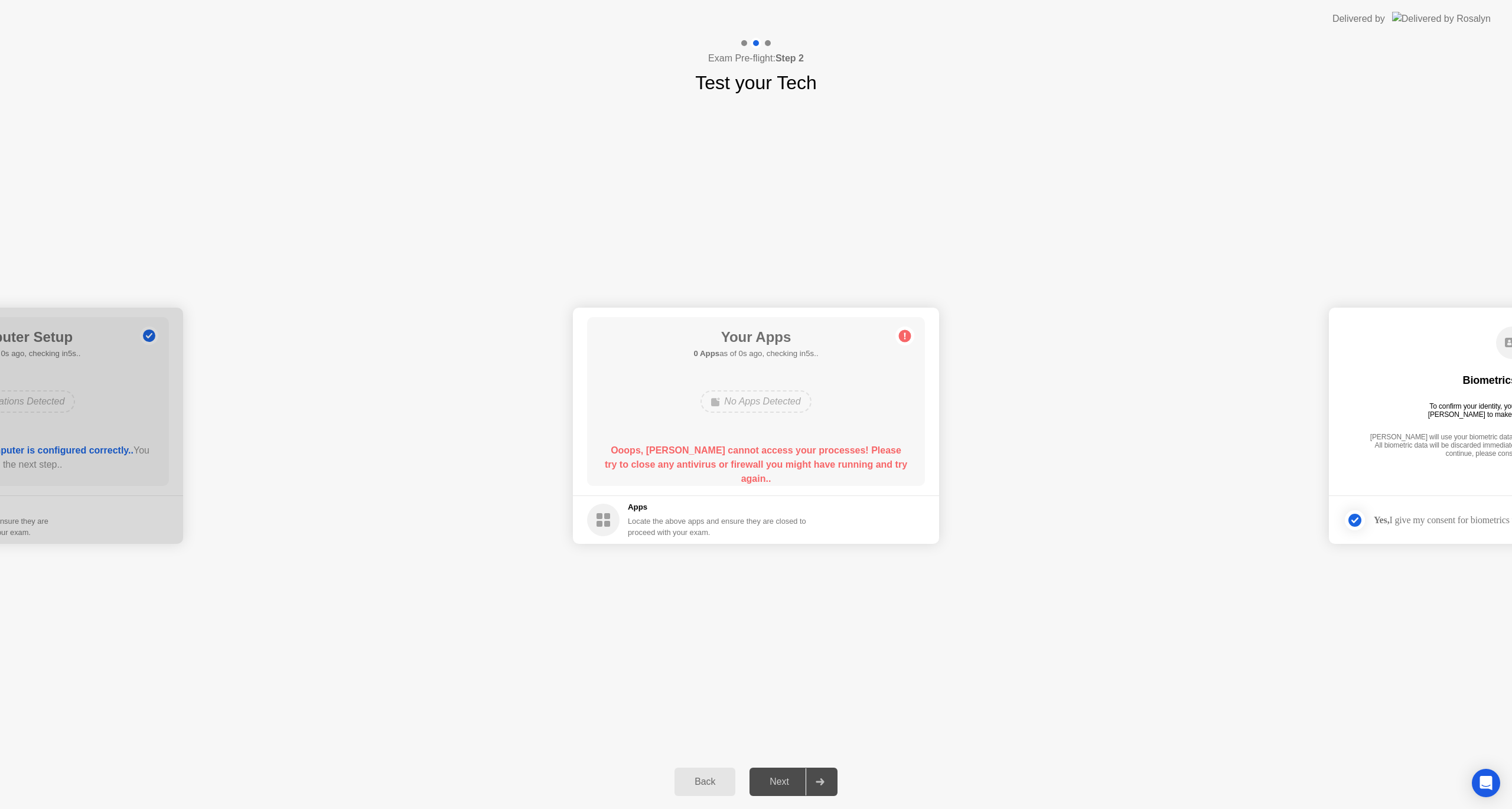
click at [602, 520] on circle at bounding box center [604, 520] width 33 height 33
click at [636, 507] on h5 "Apps" at bounding box center [717, 507] width 179 height 12
drag, startPoint x: 636, startPoint y: 507, endPoint x: 645, endPoint y: 488, distance: 21.0
click at [637, 505] on h5 "Apps" at bounding box center [717, 507] width 179 height 12
drag, startPoint x: 654, startPoint y: 437, endPoint x: 661, endPoint y: 440, distance: 7.6
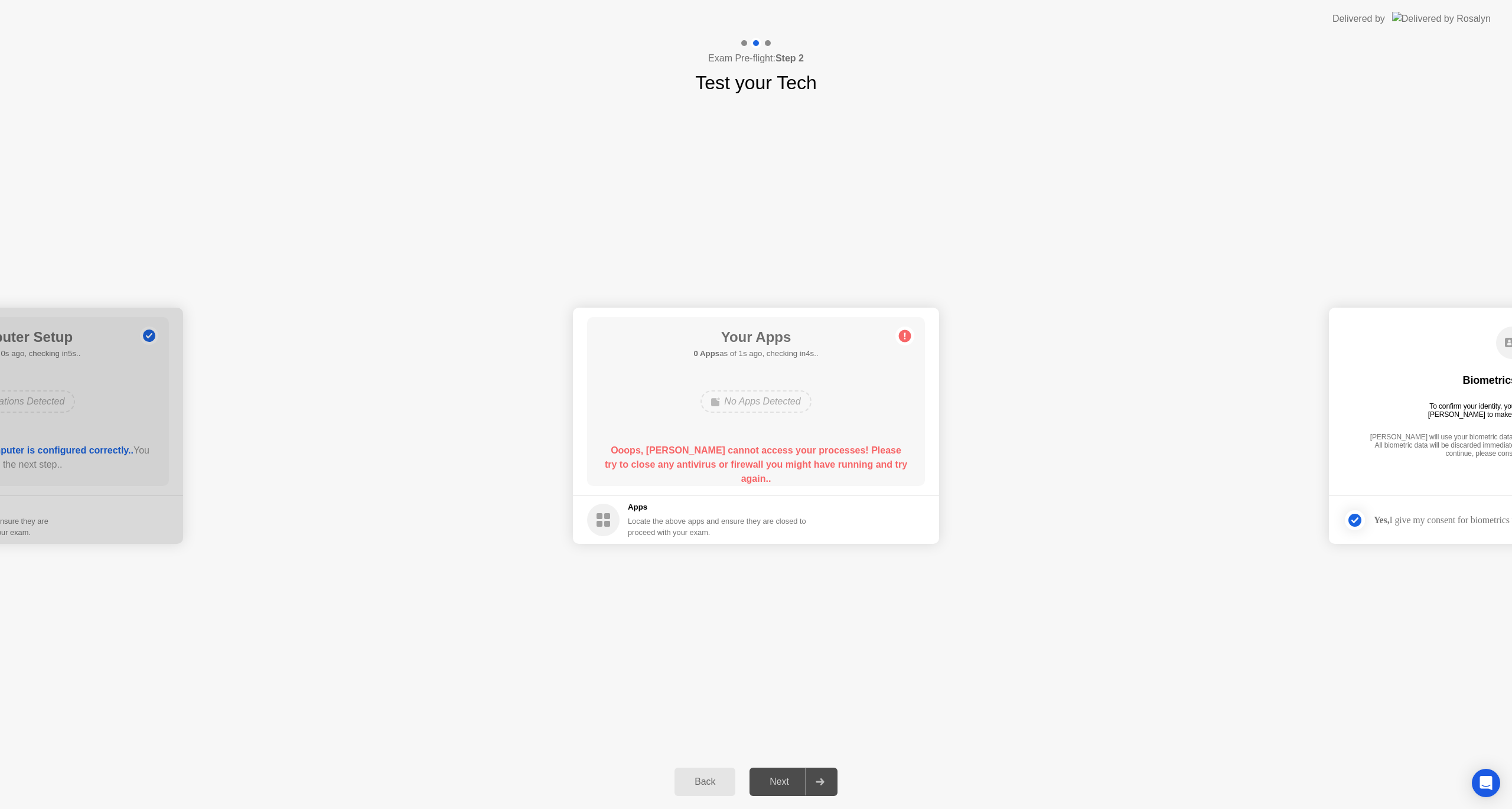
click at [661, 440] on div "Your Apps 0 Apps as of 1s ago, checking in4s.. No Apps Detected Ooops, [PERSON_…" at bounding box center [756, 401] width 338 height 169
drag, startPoint x: 756, startPoint y: 388, endPoint x: 822, endPoint y: 365, distance: 69.9
click at [806, 396] on div "Your Apps 0 Apps as of 1s ago, checking in4s.. No Apps Detected Ooops, [PERSON_…" at bounding box center [756, 401] width 338 height 169
click at [903, 336] on circle at bounding box center [904, 336] width 12 height 12
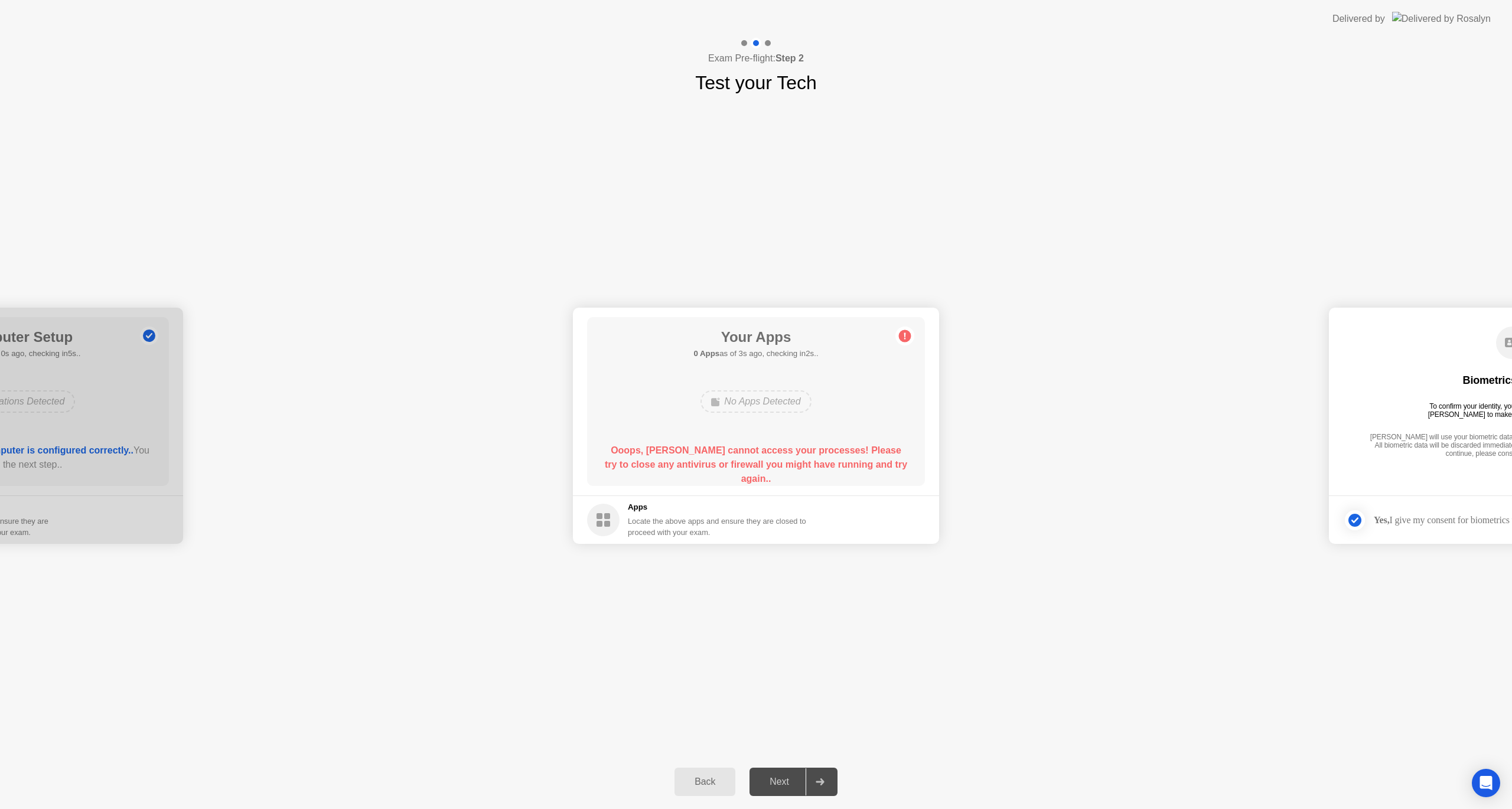
click at [903, 336] on circle at bounding box center [904, 336] width 12 height 12
click at [703, 781] on div "Back" at bounding box center [704, 782] width 53 height 11
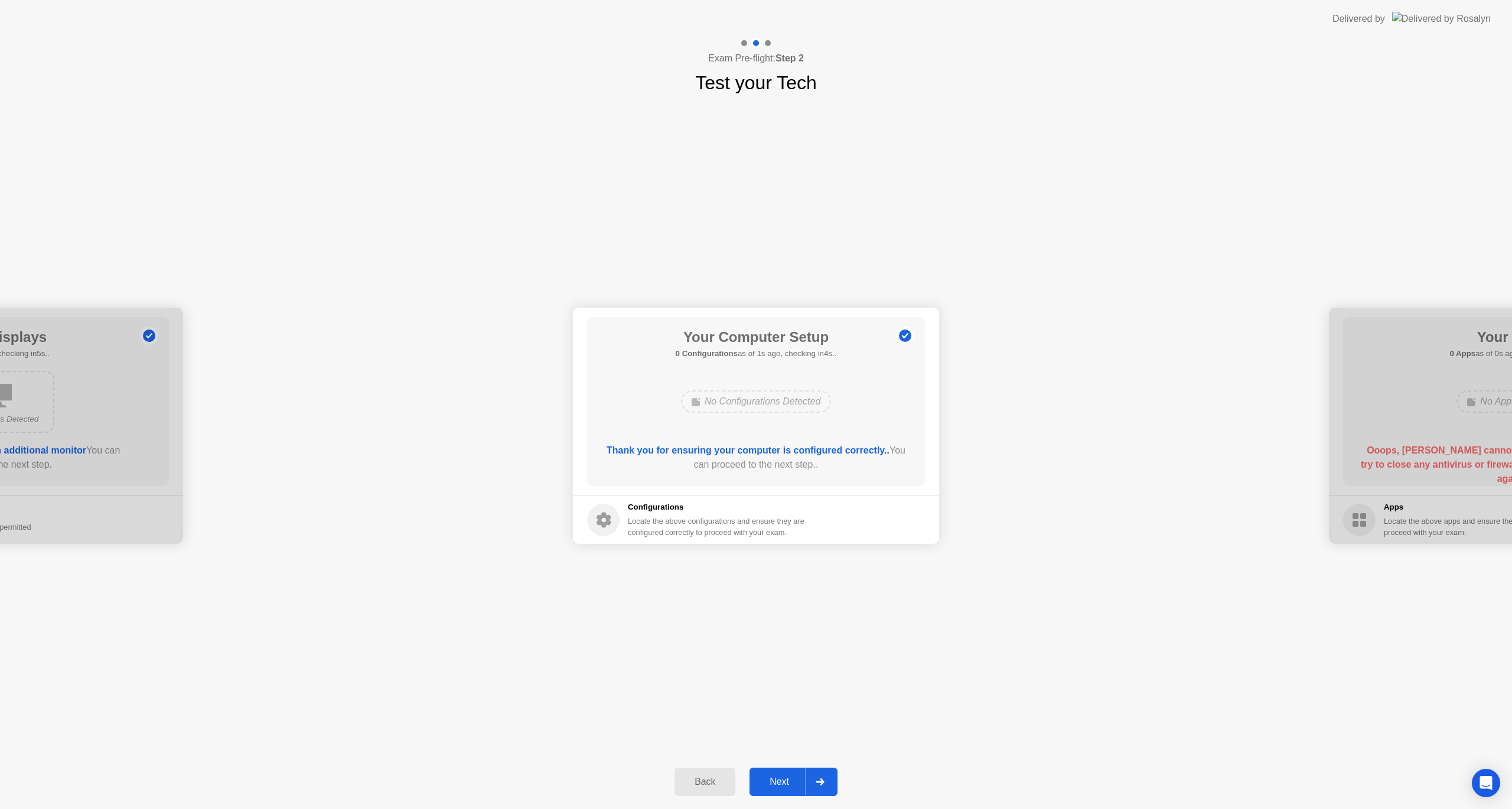
click at [771, 784] on div "Next" at bounding box center [780, 782] width 53 height 11
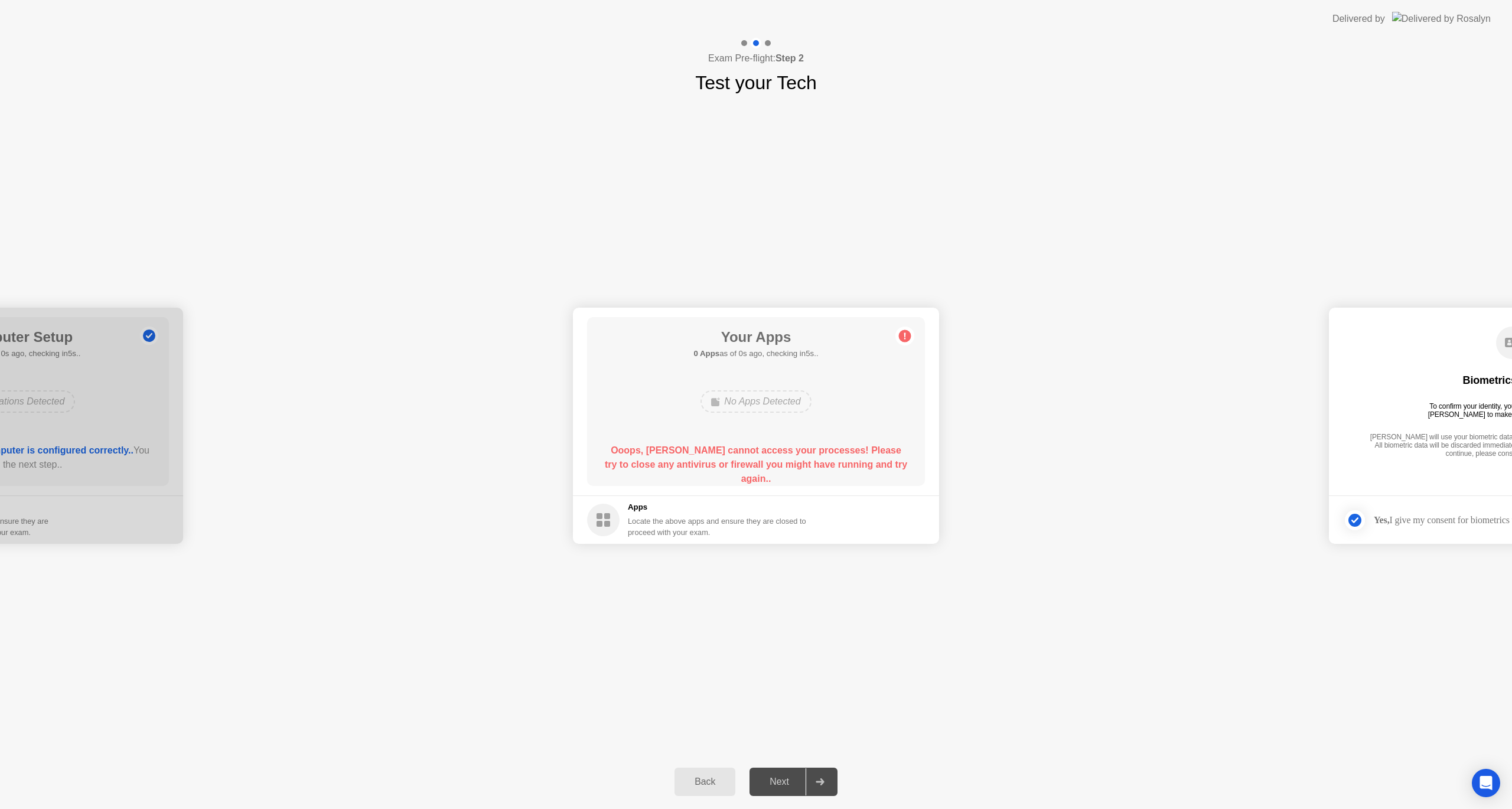
click at [771, 784] on div "Next" at bounding box center [780, 782] width 53 height 11
